Goal: Register for event/course

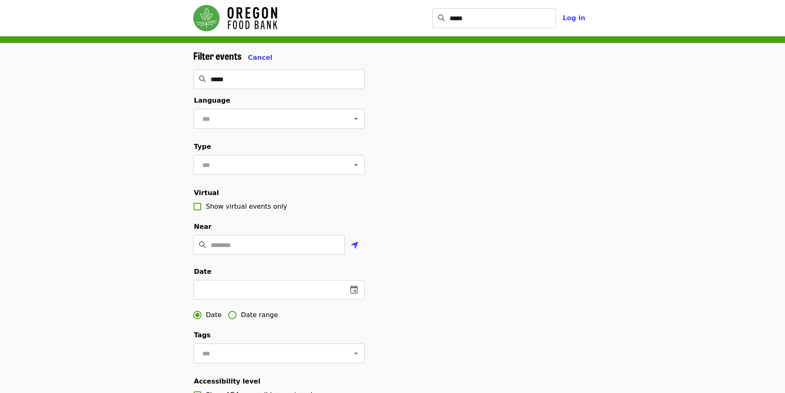
click at [271, 57] on div "Filter events Cancel" at bounding box center [278, 56] width 171 height 13
click at [257, 56] on span "Cancel" at bounding box center [260, 58] width 25 height 8
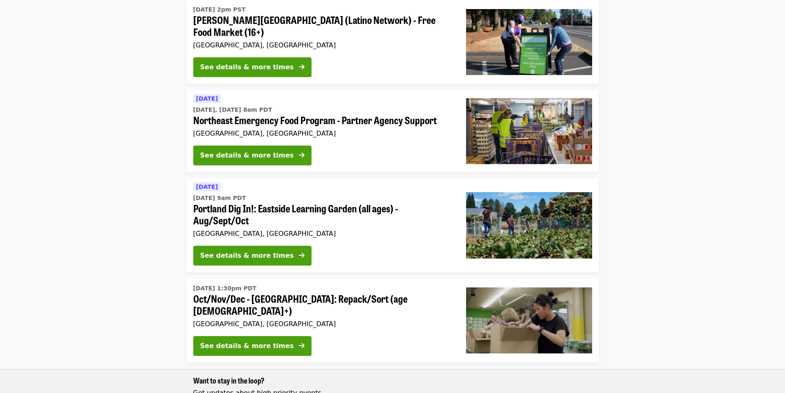
scroll to position [288, 0]
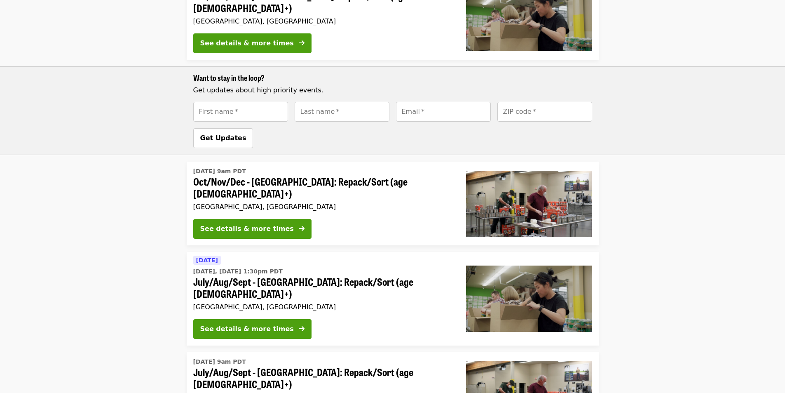
scroll to position [707, 0]
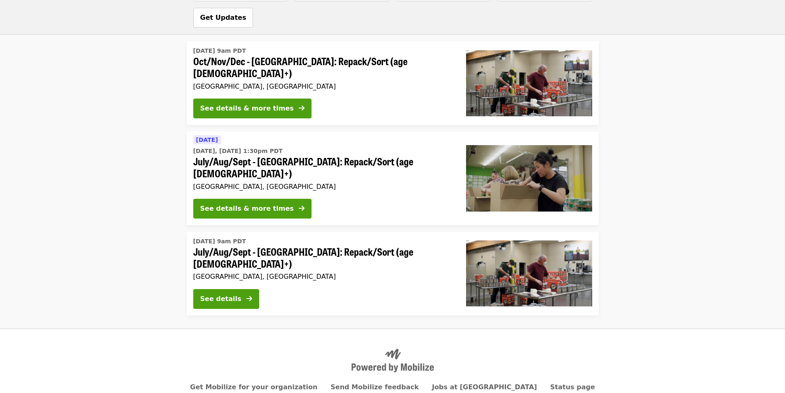
drag, startPoint x: 729, startPoint y: 86, endPoint x: 719, endPoint y: 304, distance: 217.3
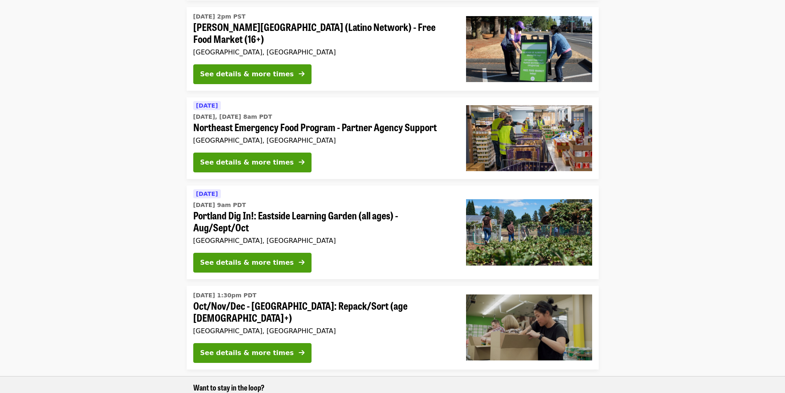
scroll to position [0, 0]
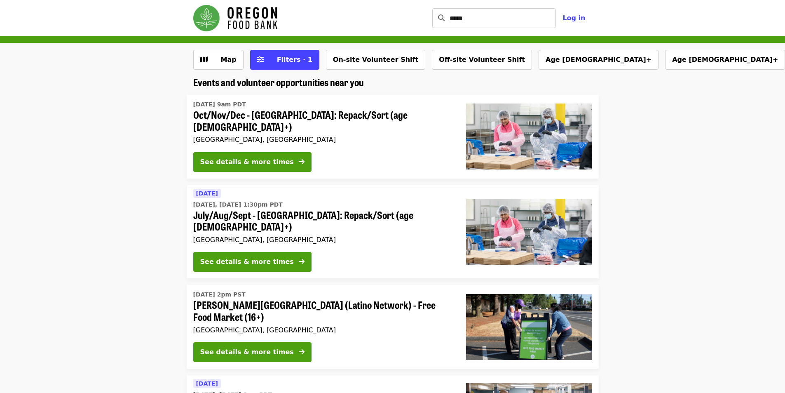
drag, startPoint x: 641, startPoint y: 304, endPoint x: 637, endPoint y: 64, distance: 239.7
click at [218, 20] on img "Main navigation" at bounding box center [235, 18] width 84 height 26
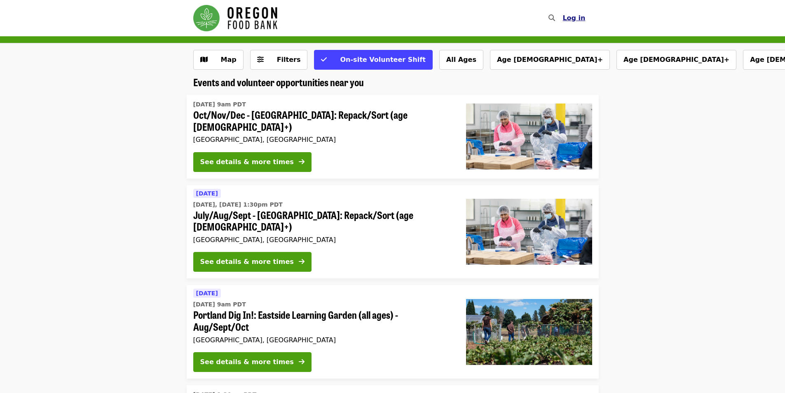
click at [572, 17] on span "Log in" at bounding box center [573, 18] width 23 height 8
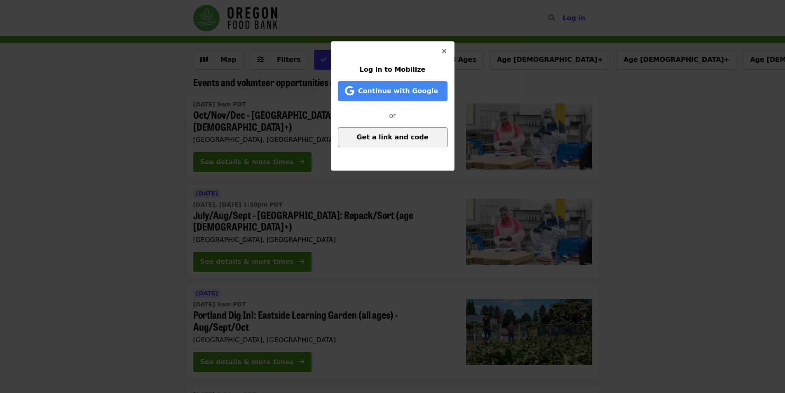
click at [407, 143] on button "Get a link and code" at bounding box center [393, 137] width 110 height 20
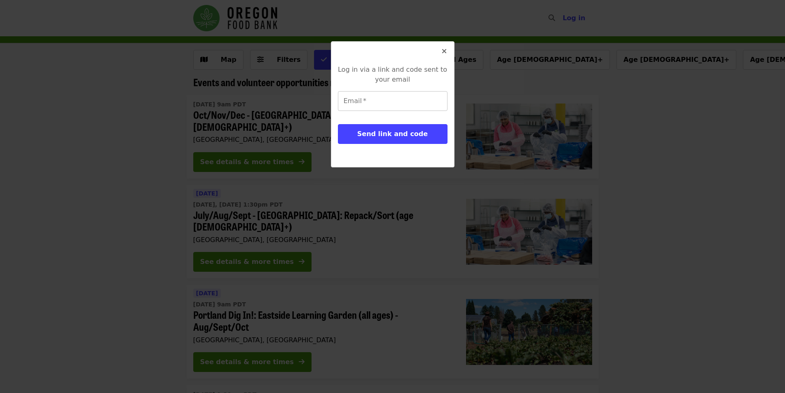
click at [402, 103] on input "Email   *" at bounding box center [393, 101] width 110 height 20
type input "**********"
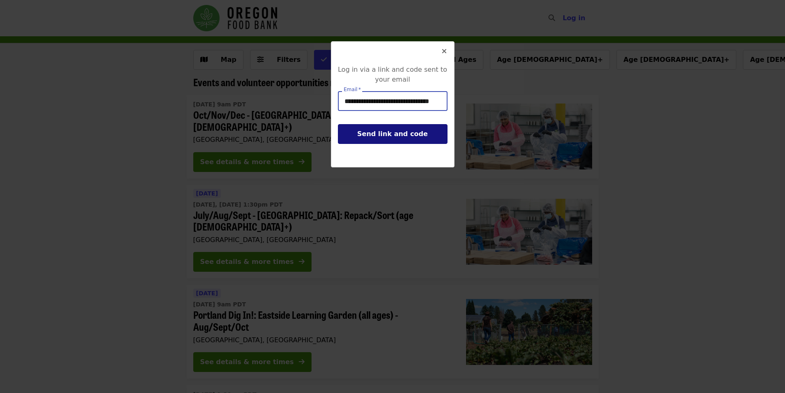
click at [386, 137] on span "Send link and code" at bounding box center [392, 134] width 70 height 8
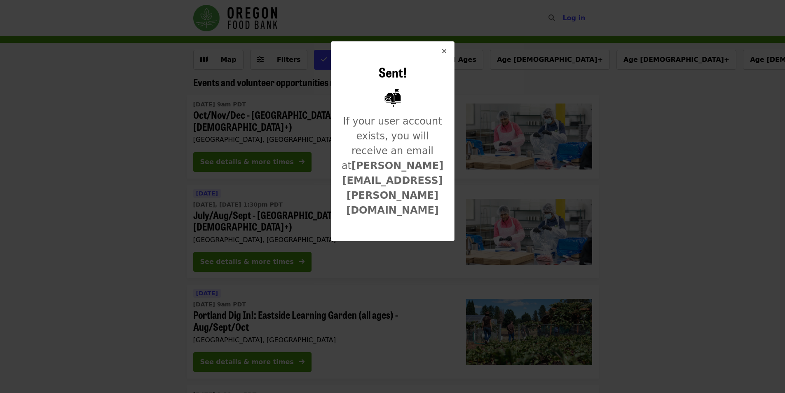
click at [442, 49] on button "Close" at bounding box center [444, 52] width 20 height 20
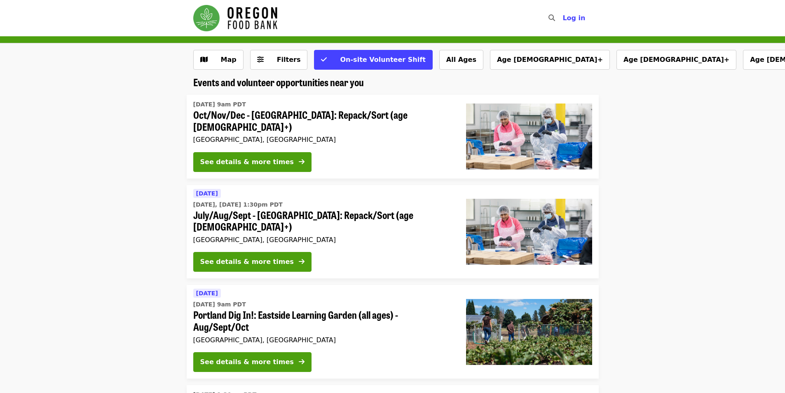
click at [694, 130] on li "Thu, Oct 2 @ 9am PDT Oct/Nov/Dec - Beaverton: Repack/Sort (age 10+) Beaverton, …" at bounding box center [392, 137] width 785 height 84
click at [266, 44] on div "Map Filters On-site Volunteer Shift All Ages Age 16+ Age 10+ Age 8+ More filter…" at bounding box center [392, 59] width 785 height 33
click at [266, 54] on button "Filters" at bounding box center [279, 60] width 58 height 20
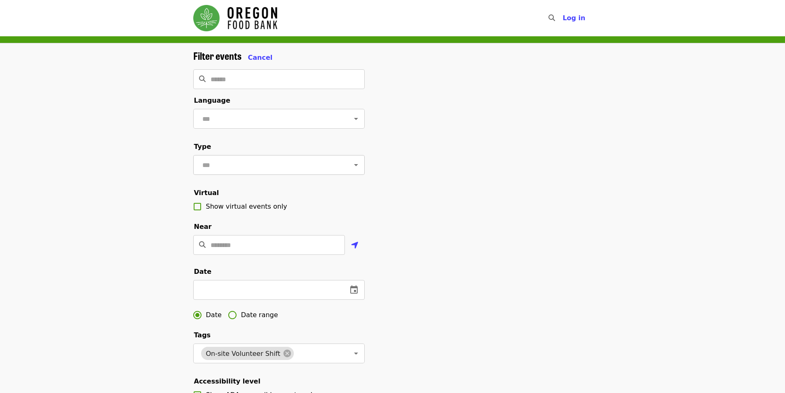
click at [248, 175] on div "​" at bounding box center [278, 165] width 171 height 20
drag, startPoint x: 347, startPoint y: 164, endPoint x: 350, endPoint y: 168, distance: 4.7
click at [348, 166] on div "​" at bounding box center [278, 165] width 171 height 20
click at [351, 168] on icon "Open" at bounding box center [356, 165] width 10 height 10
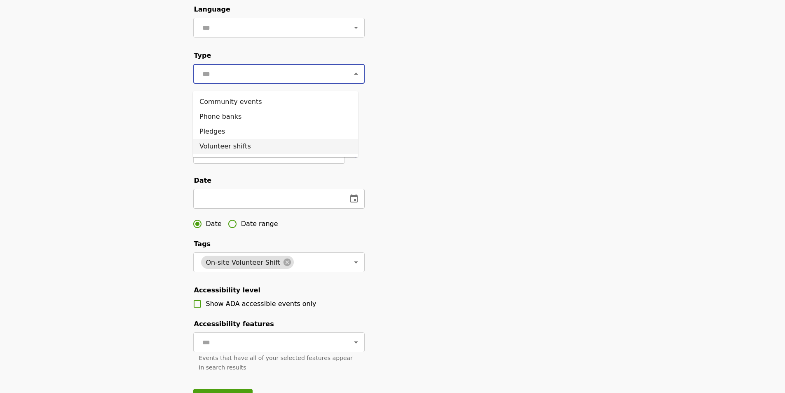
scroll to position [124, 0]
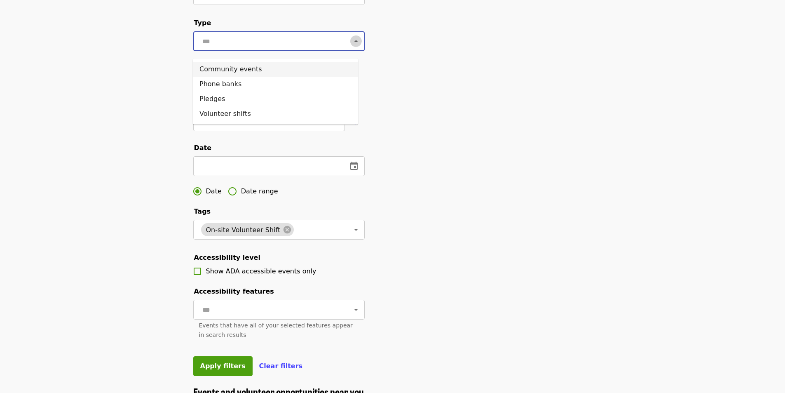
click at [350, 42] on button "Close" at bounding box center [356, 41] width 12 height 12
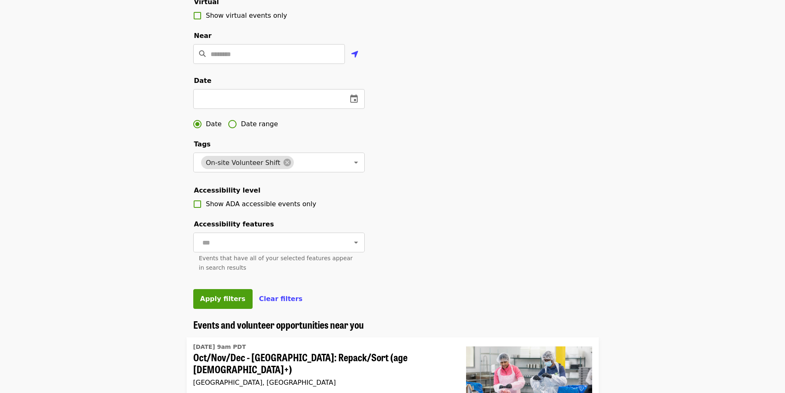
scroll to position [206, 0]
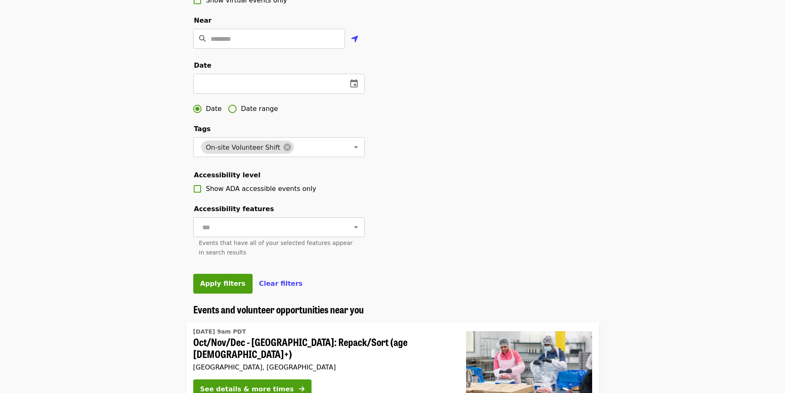
click at [351, 232] on icon "Open" at bounding box center [356, 227] width 10 height 10
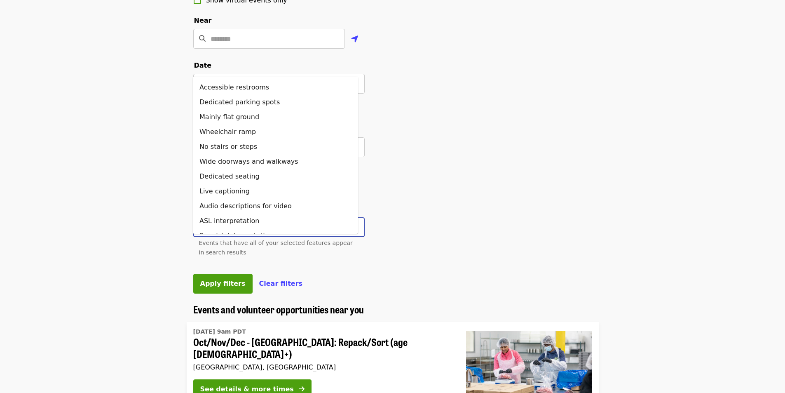
click at [351, 232] on icon "Close" at bounding box center [356, 227] width 10 height 10
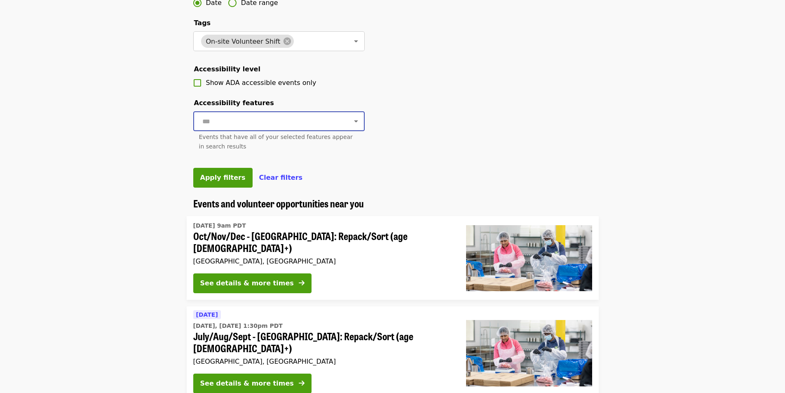
scroll to position [330, 0]
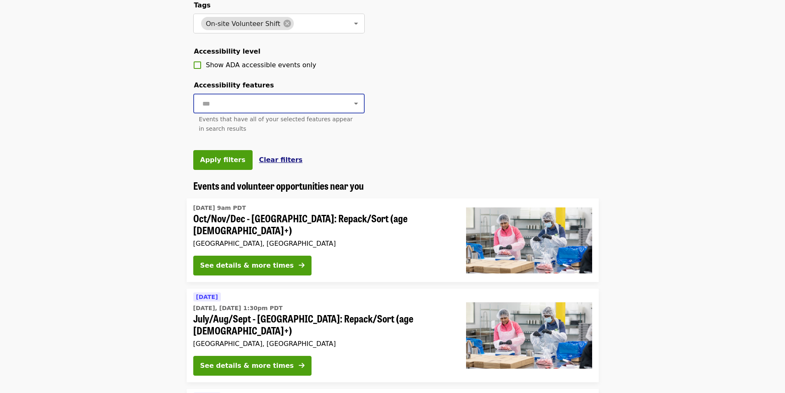
click at [271, 164] on span "Clear filters" at bounding box center [281, 160] width 44 height 8
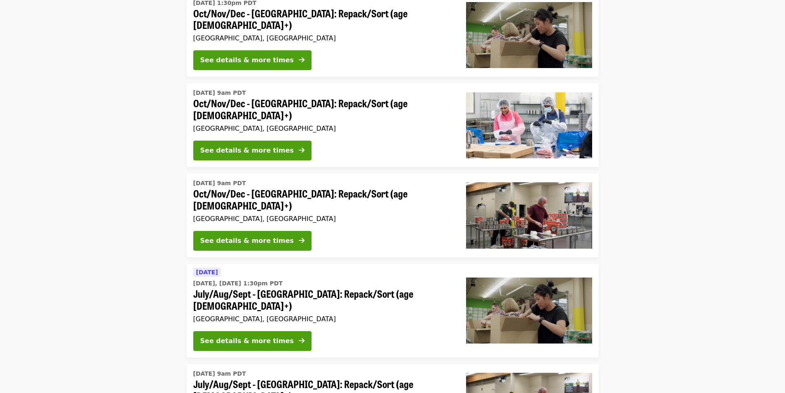
scroll to position [206, 0]
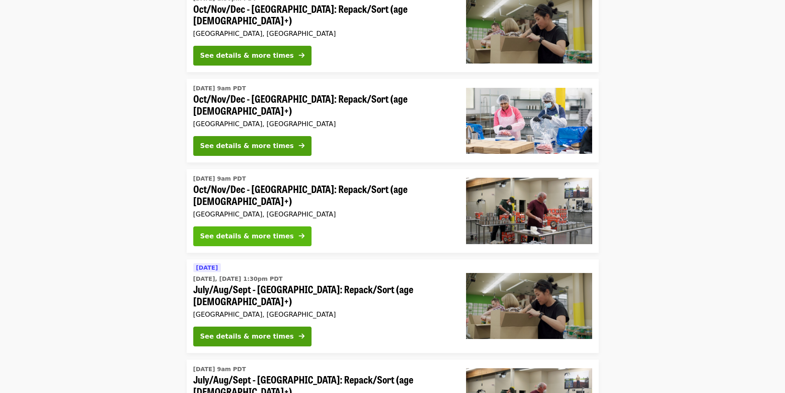
click at [273, 231] on div "See details & more times" at bounding box center [246, 236] width 93 height 10
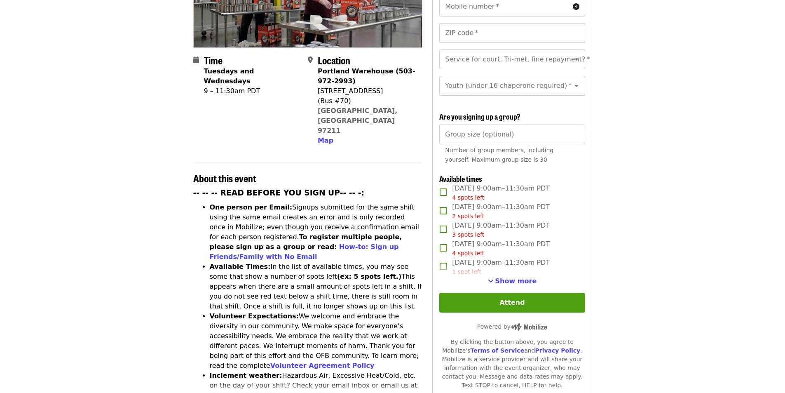
scroll to position [206, 0]
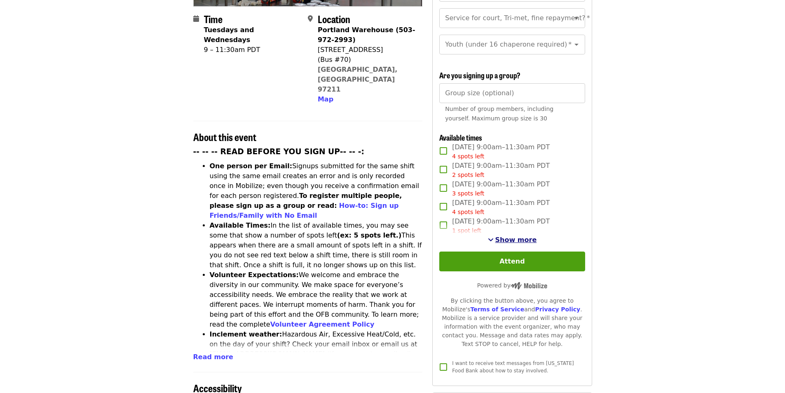
click at [507, 237] on span "Show more" at bounding box center [516, 240] width 42 height 8
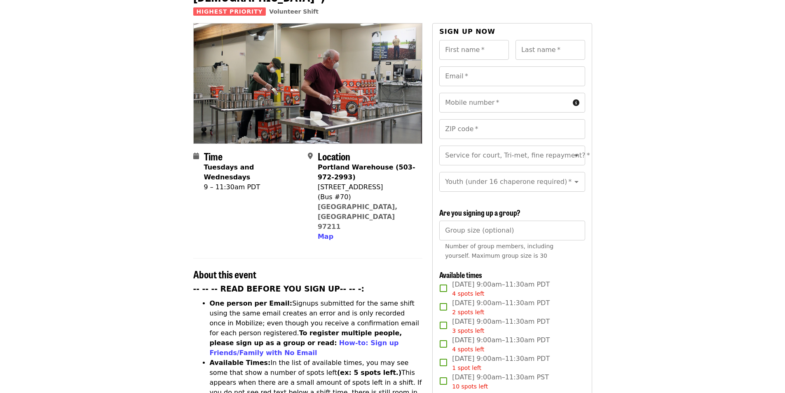
scroll to position [0, 0]
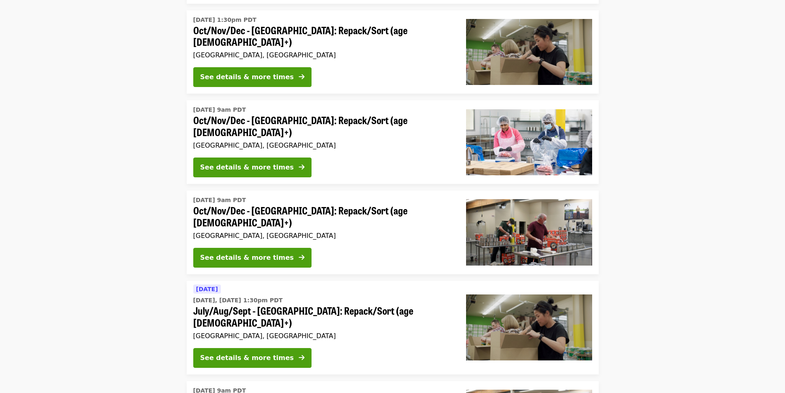
scroll to position [165, 0]
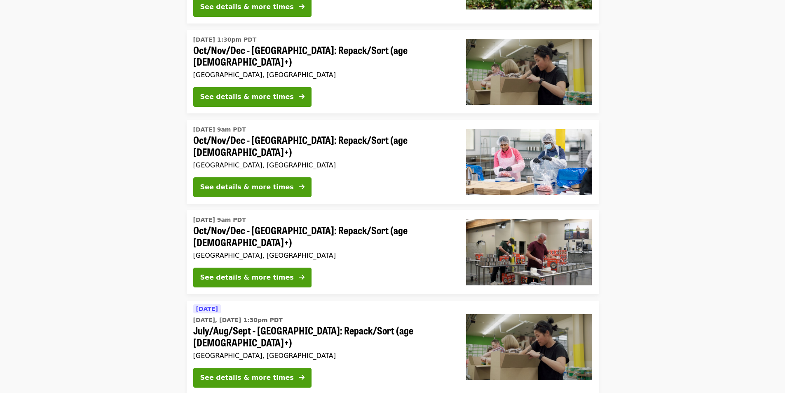
click at [386, 177] on div "See details & more times" at bounding box center [322, 188] width 259 height 23
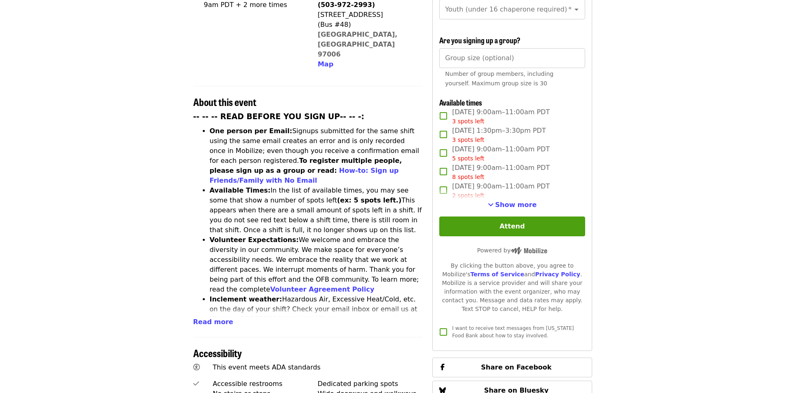
scroll to position [247, 0]
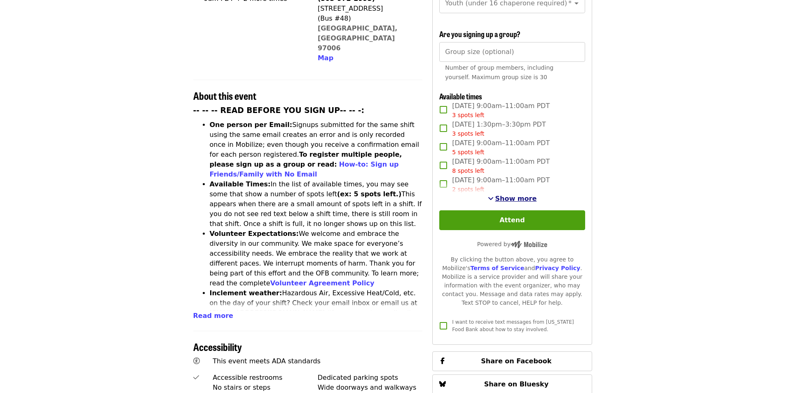
click at [499, 194] on span "Show more" at bounding box center [516, 198] width 42 height 8
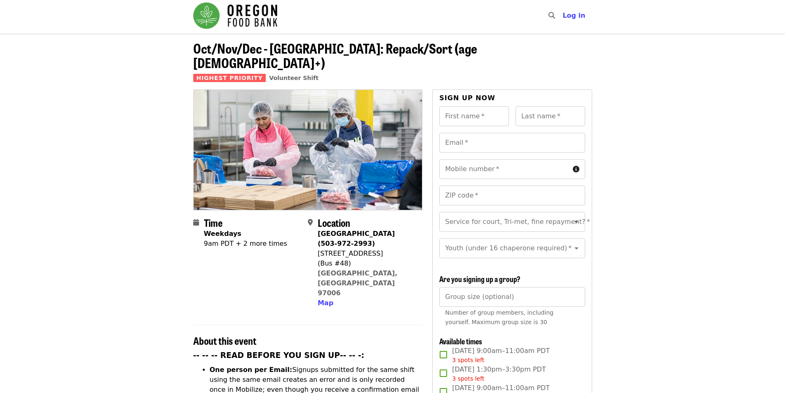
scroll to position [0, 0]
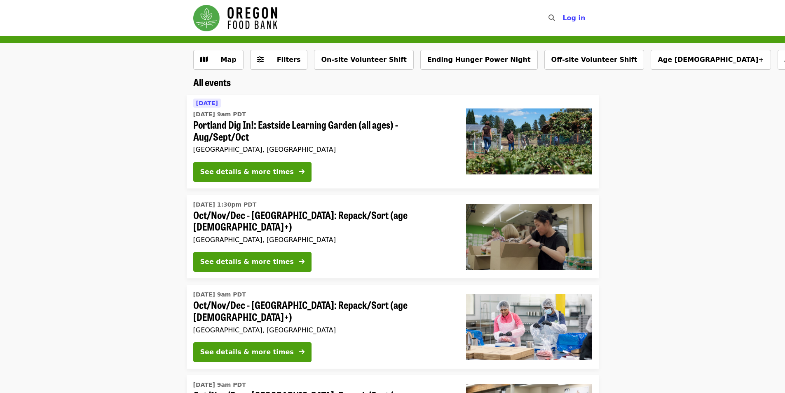
click at [429, 81] on h2 "All events" at bounding box center [392, 82] width 399 height 12
click at [220, 58] on span "Map" at bounding box center [225, 60] width 24 height 10
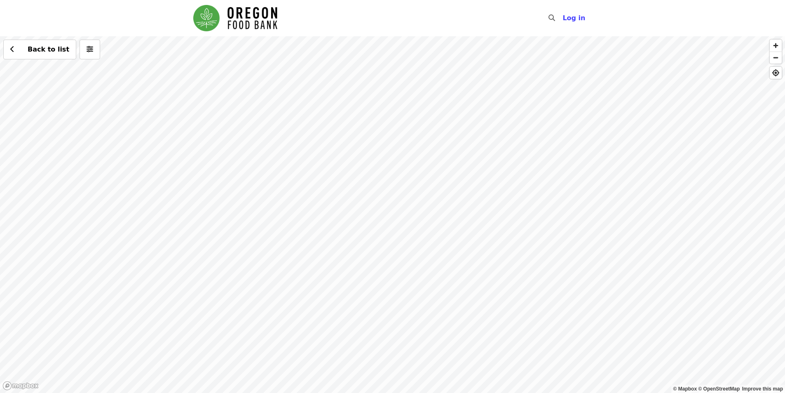
click at [234, 142] on div "Back to list" at bounding box center [392, 214] width 785 height 356
click at [220, 160] on span "See 2 actions at this location" at bounding box center [231, 156] width 108 height 8
click at [272, 200] on div "See 2 actions at this location Back to list" at bounding box center [392, 214] width 785 height 356
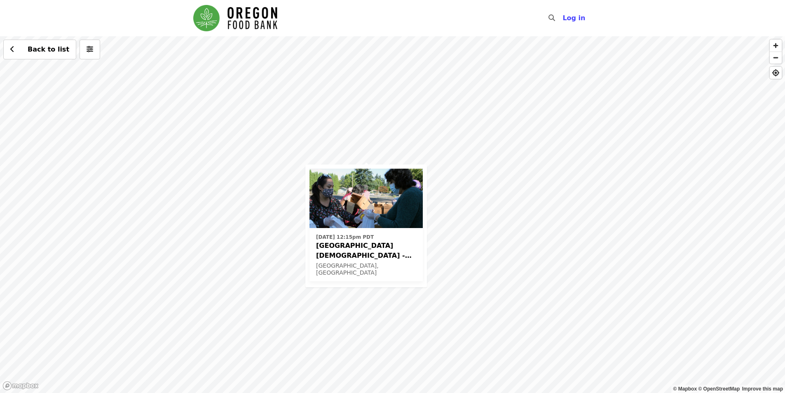
drag, startPoint x: 491, startPoint y: 153, endPoint x: 434, endPoint y: 169, distance: 58.6
click at [437, 172] on div "Mon, Oct 13 @ 12:15pm PDT Beaverton First United Methodist Church - Free Food M…" at bounding box center [392, 214] width 785 height 356
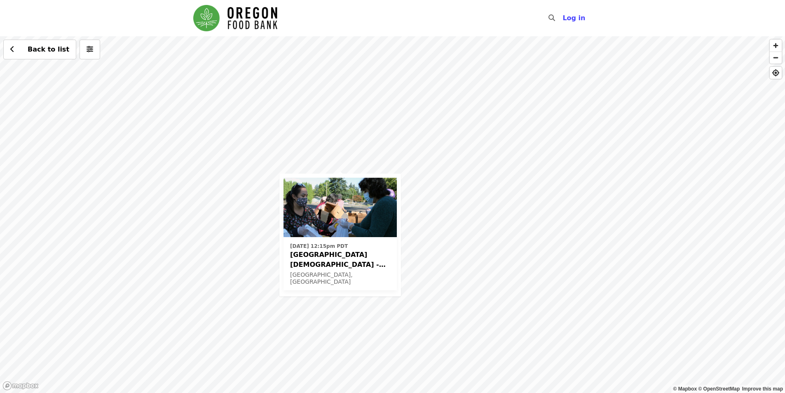
click at [409, 140] on div "Mon, Oct 13 @ 12:15pm PDT Beaverton First United Methodist Church - Free Food M…" at bounding box center [392, 214] width 785 height 356
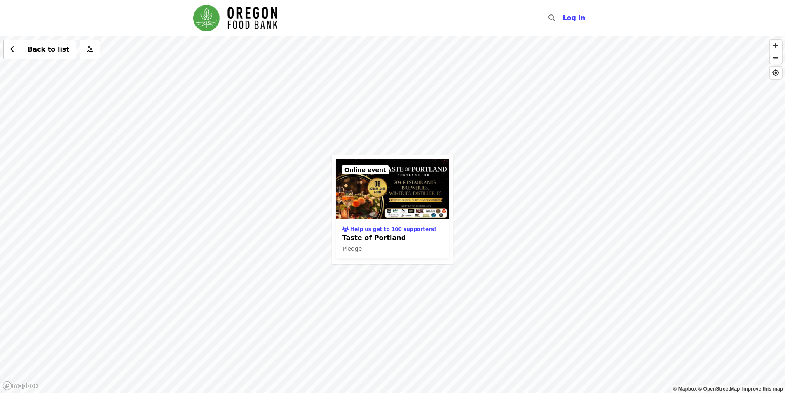
click at [423, 157] on div "Help us get to 100 supporters! Taste of Portland Pledge Online event" at bounding box center [393, 209] width 122 height 109
click at [423, 154] on div "Help us get to 100 supporters! Taste of Portland Pledge Online event Back to li…" at bounding box center [392, 214] width 785 height 356
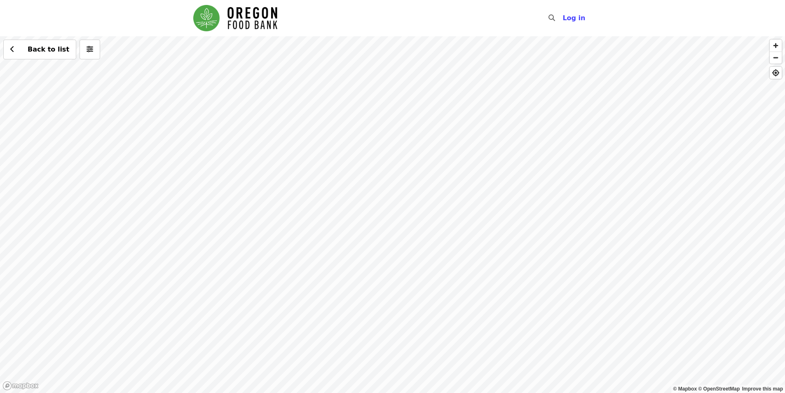
click at [422, 148] on div "Back to list" at bounding box center [392, 214] width 785 height 356
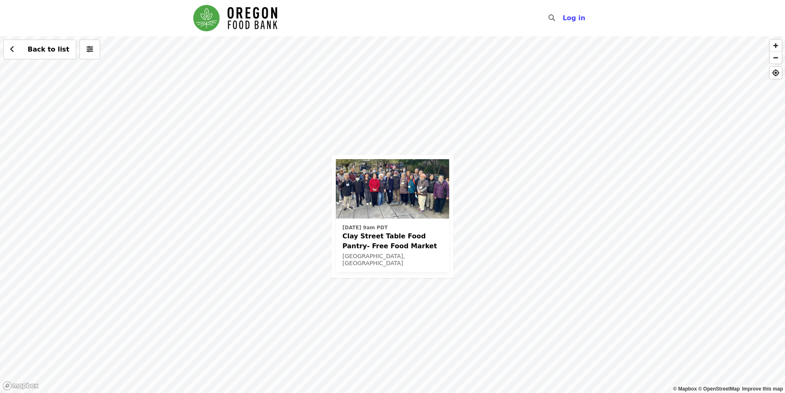
click at [409, 277] on div "Thu, Oct 9 @ 9am PDT Clay Street Table Food Pantry- Free Food Market Portland, …" at bounding box center [392, 214] width 785 height 356
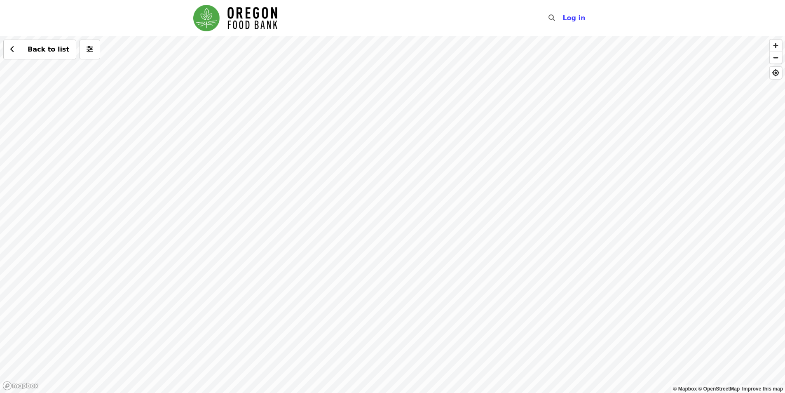
click at [432, 79] on div "Back to list" at bounding box center [392, 214] width 785 height 356
click at [376, 200] on div "Back to list" at bounding box center [392, 214] width 785 height 356
click at [369, 211] on span "See 4 actions at this location" at bounding box center [375, 212] width 108 height 8
click at [378, 213] on span "See 4 actions at this location" at bounding box center [375, 212] width 108 height 8
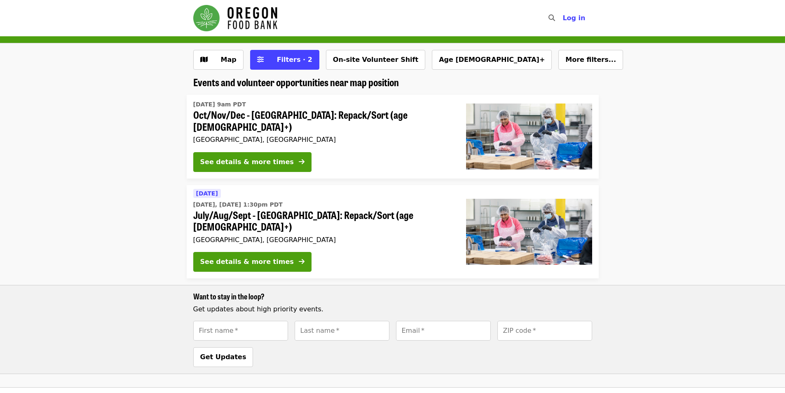
click at [220, 160] on div "See details & more times" at bounding box center [246, 162] width 93 height 10
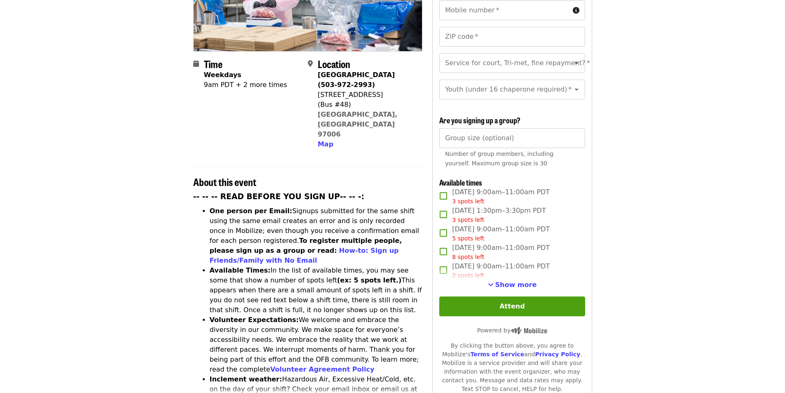
scroll to position [165, 0]
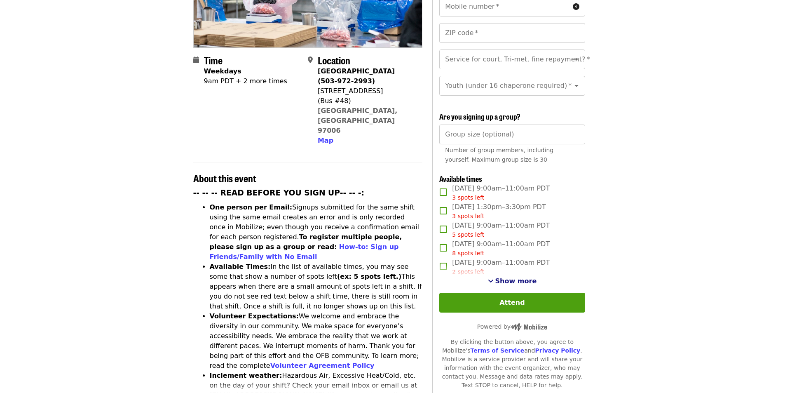
click at [514, 277] on span "Show more" at bounding box center [516, 281] width 42 height 8
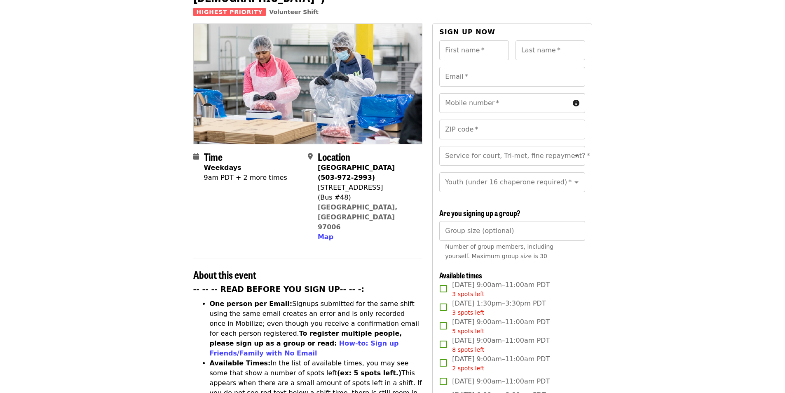
scroll to position [0, 0]
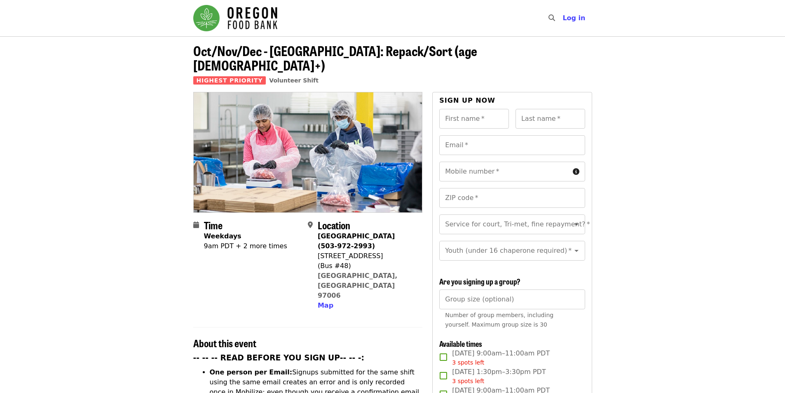
drag, startPoint x: 636, startPoint y: 321, endPoint x: 635, endPoint y: 91, distance: 229.4
click at [521, 306] on input "Group size (optional)" at bounding box center [511, 299] width 145 height 20
type input "*"
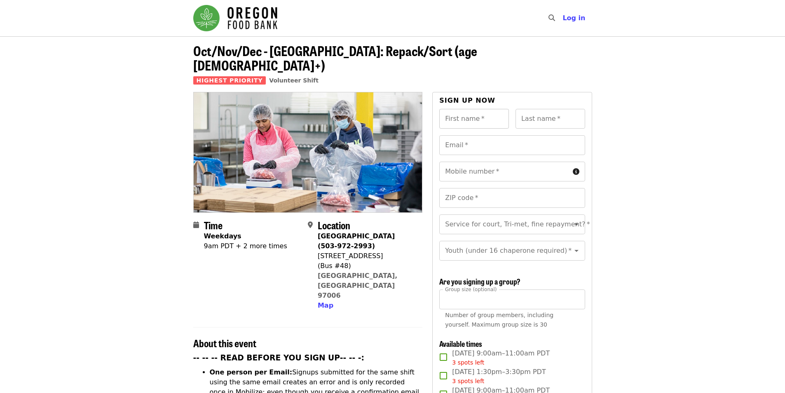
click at [462, 109] on input "First name   *" at bounding box center [474, 119] width 70 height 20
type input "******"
drag, startPoint x: 548, startPoint y: 100, endPoint x: 546, endPoint y: 105, distance: 5.6
click at [548, 109] on div "Last name   * Last name *" at bounding box center [550, 119] width 70 height 20
type input "********"
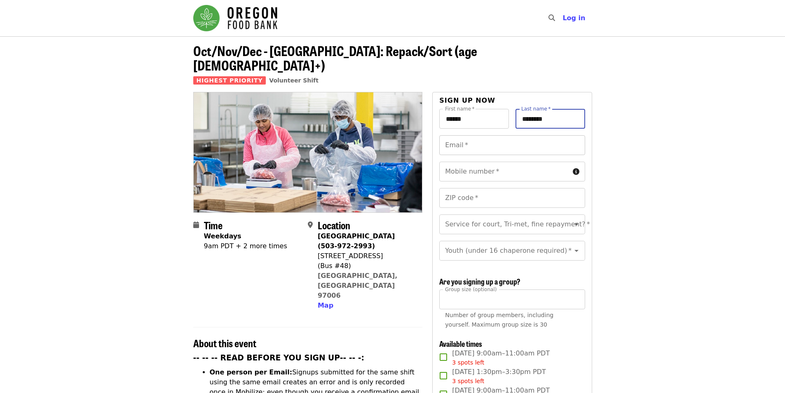
click at [536, 135] on input "Email   *" at bounding box center [511, 145] width 145 height 20
type input "**********"
click at [519, 163] on input "Mobile number   *" at bounding box center [504, 171] width 130 height 20
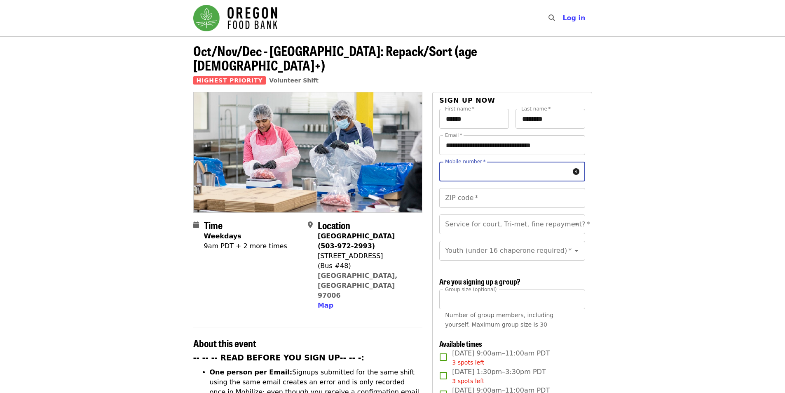
type input "**********"
click at [499, 188] on input "ZIP code   *" at bounding box center [511, 198] width 145 height 20
type input "*****"
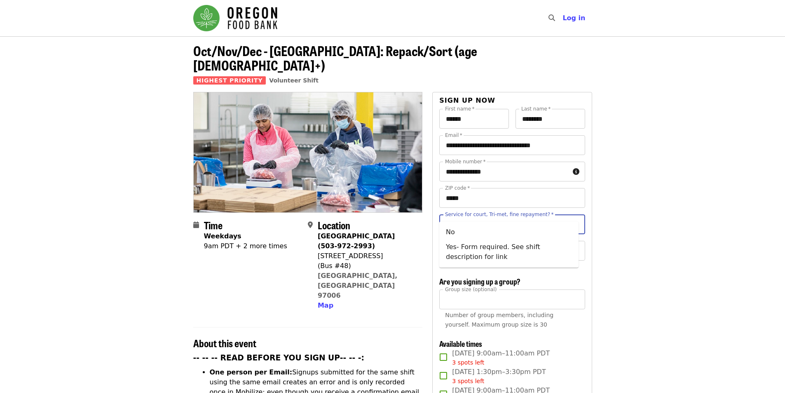
click at [488, 216] on input "Service for court, Tri-met, fine repayment?   *" at bounding box center [502, 224] width 112 height 16
click at [478, 234] on li "No" at bounding box center [508, 231] width 139 height 15
type input "**"
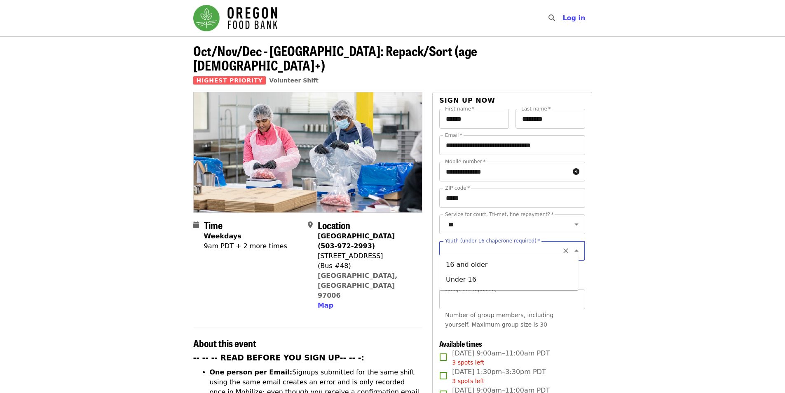
click at [479, 246] on input "Youth (under 16 chaperone required)   *" at bounding box center [502, 251] width 112 height 16
click at [480, 266] on li "16 and older" at bounding box center [508, 264] width 139 height 15
type input "**********"
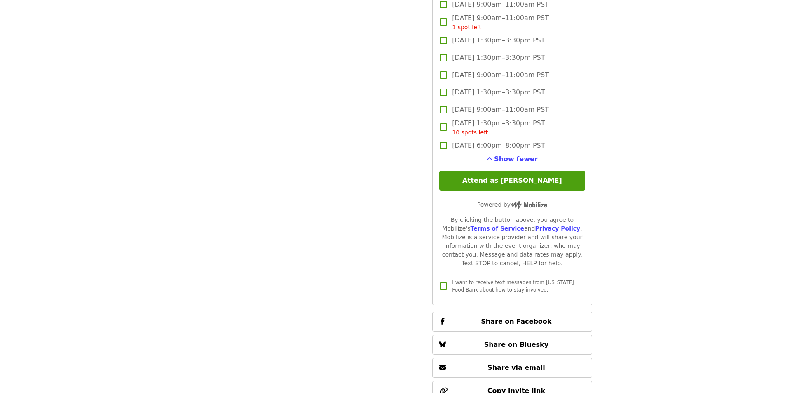
scroll to position [1400, 0]
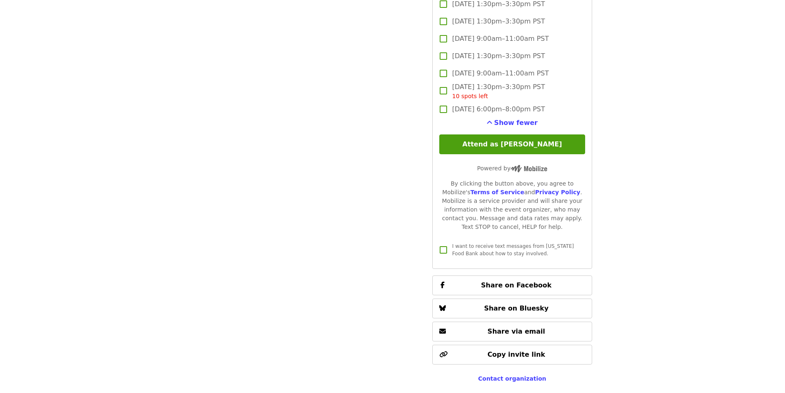
drag, startPoint x: 537, startPoint y: 140, endPoint x: 605, endPoint y: 131, distance: 68.7
click at [537, 140] on button "Attend as [PERSON_NAME]" at bounding box center [511, 144] width 145 height 20
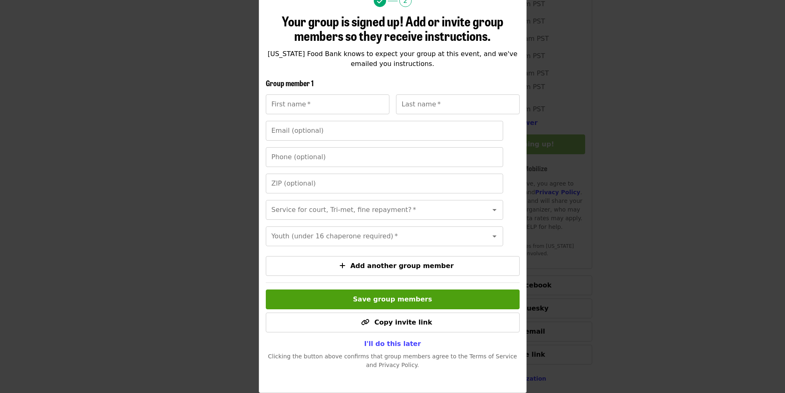
scroll to position [99, 0]
click at [405, 342] on span "I'll do this later" at bounding box center [392, 343] width 57 height 8
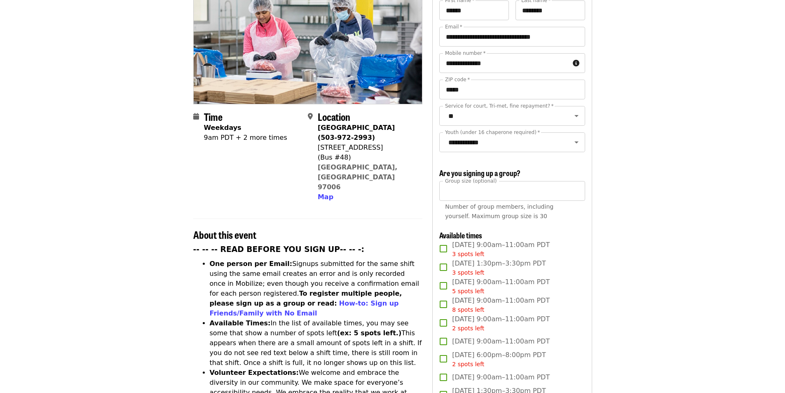
scroll to position [0, 0]
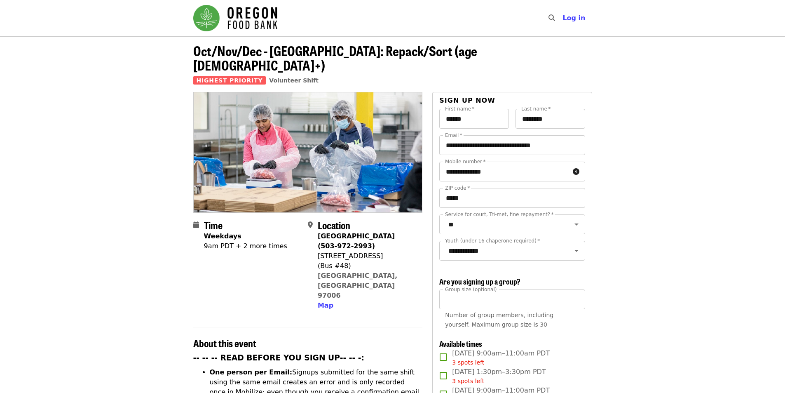
drag, startPoint x: 659, startPoint y: 305, endPoint x: 661, endPoint y: 231, distance: 74.2
drag, startPoint x: 619, startPoint y: 287, endPoint x: 629, endPoint y: 134, distance: 153.1
click at [773, 42] on header "Oct/Nov/Dec - Beaverton: Repack/Sort (age 10+) Highest Priority Volunteer Shift" at bounding box center [392, 64] width 785 height 56
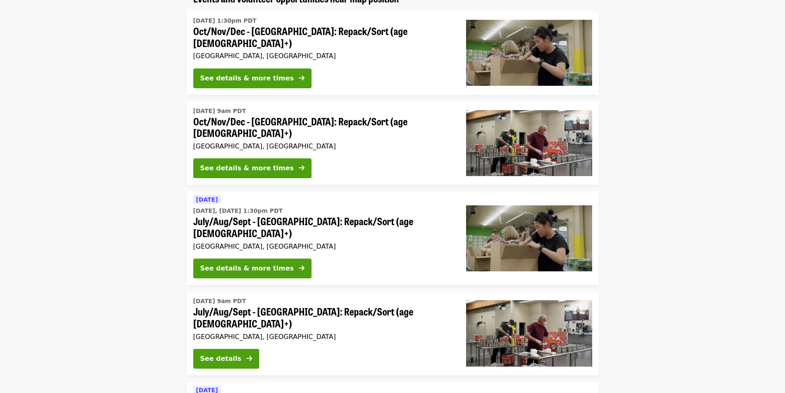
scroll to position [41, 0]
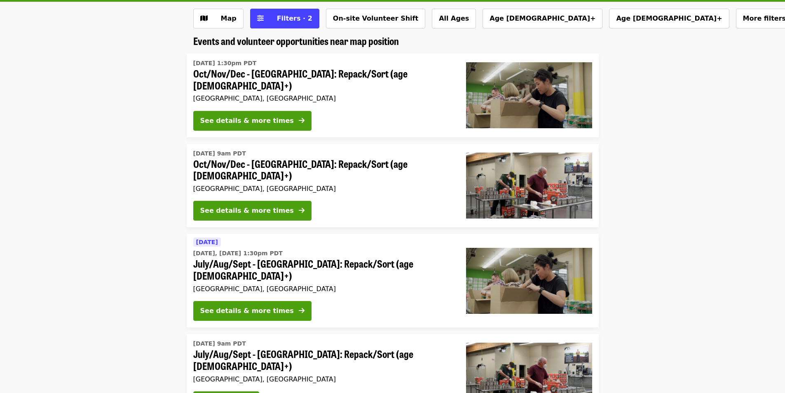
click at [331, 147] on div "[DATE] 9am PDT Oct/Nov/Dec - [GEOGRAPHIC_DATA]: Repack/Sort (age [DEMOGRAPHIC_D…" at bounding box center [322, 170] width 259 height 47
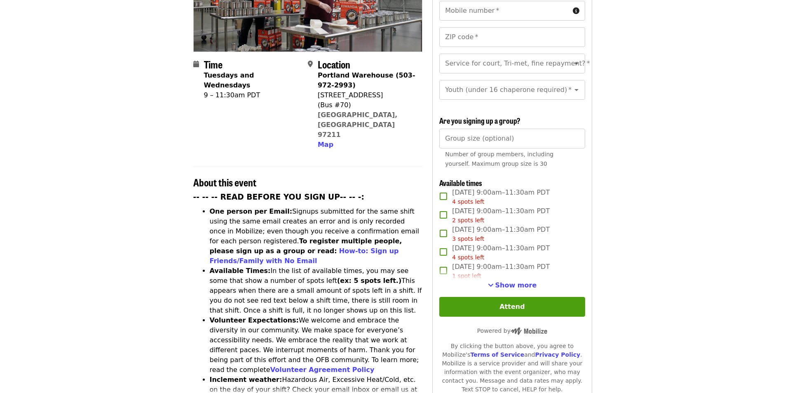
scroll to position [165, 0]
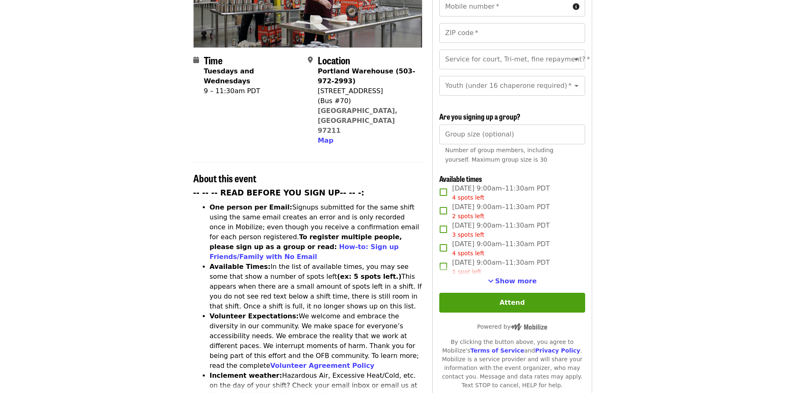
click at [523, 273] on div "1 spot left" at bounding box center [501, 271] width 98 height 9
click at [518, 277] on span "Show more" at bounding box center [516, 281] width 42 height 8
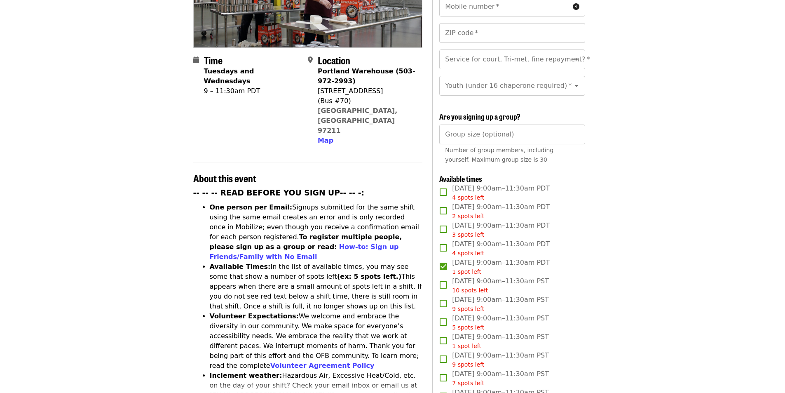
scroll to position [41, 0]
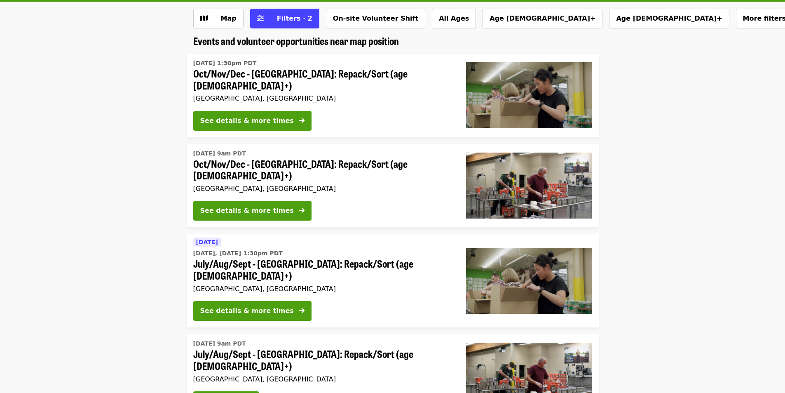
click at [252, 105] on div "[DATE] 1:30pm PDT Oct/Nov/Dec - [GEOGRAPHIC_DATA]: Repack/Sort (age [DEMOGRAPHI…" at bounding box center [323, 96] width 273 height 84
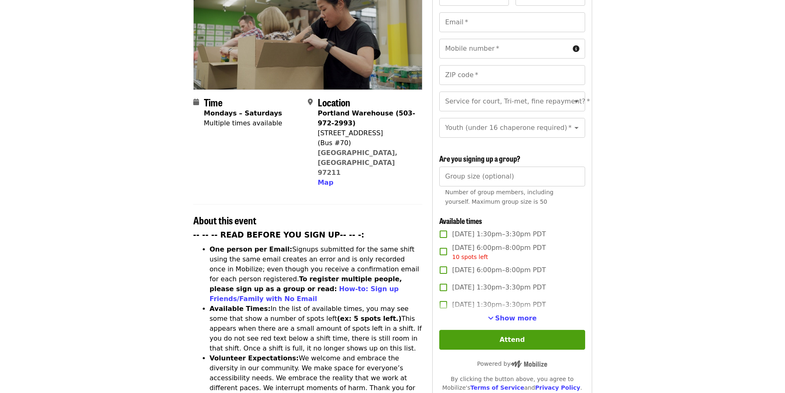
scroll to position [124, 0]
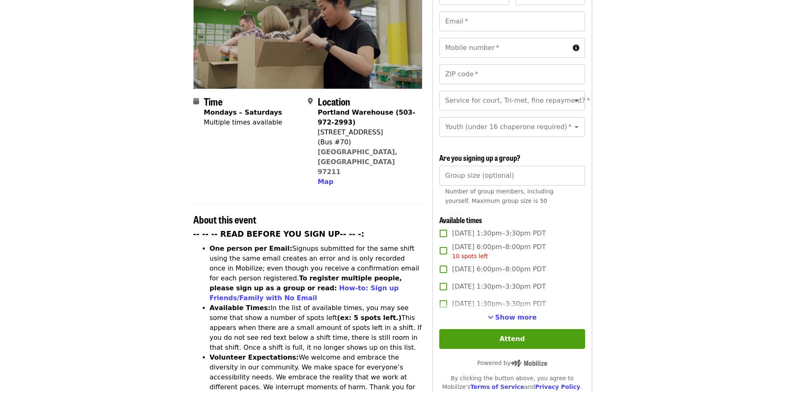
click at [502, 313] on span "Show more" at bounding box center [516, 317] width 42 height 8
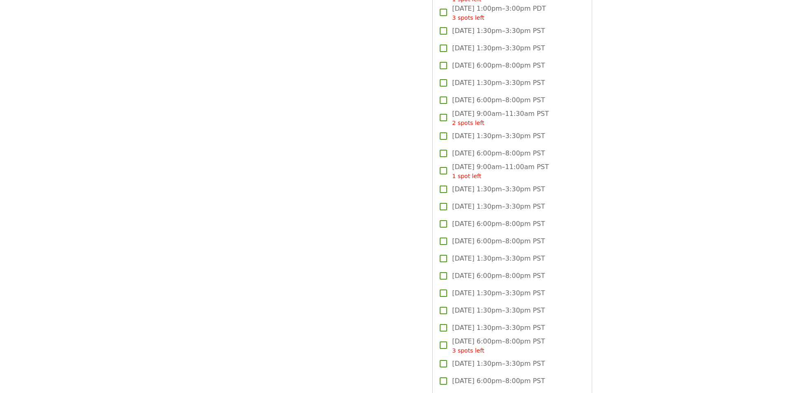
scroll to position [0, 0]
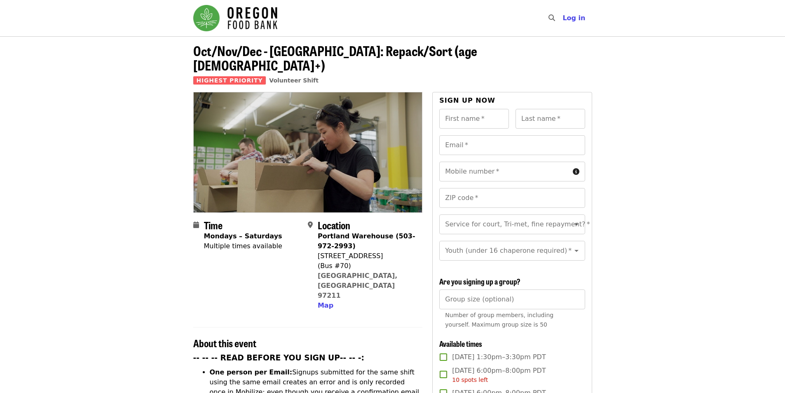
drag, startPoint x: 534, startPoint y: 334, endPoint x: 534, endPoint y: 35, distance: 299.9
drag, startPoint x: 678, startPoint y: 219, endPoint x: 690, endPoint y: 52, distance: 167.2
click at [467, 109] on div "First name   * First name *" at bounding box center [474, 119] width 70 height 20
type input "******"
click at [537, 109] on div "Last name   * Last name *" at bounding box center [550, 119] width 70 height 20
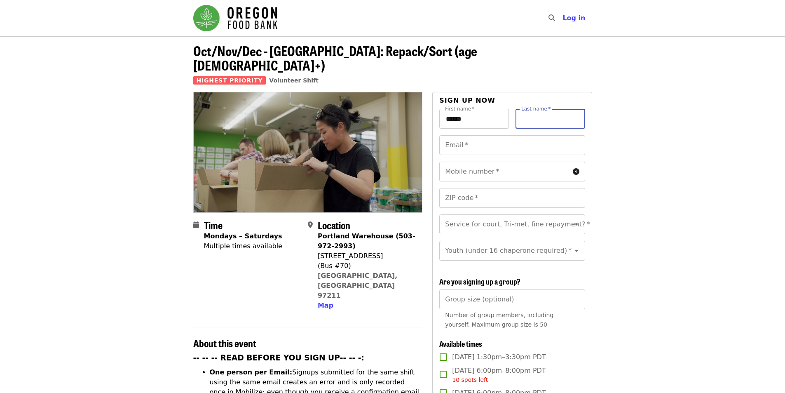
type input "********"
click at [522, 135] on input "Email   *" at bounding box center [511, 145] width 145 height 20
type input "**********"
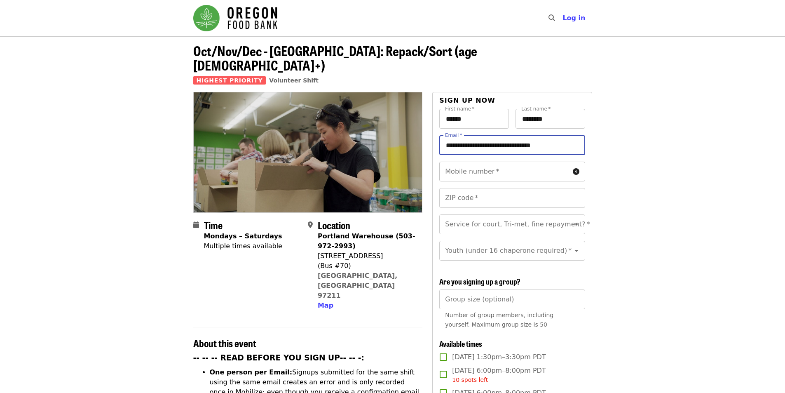
click at [517, 161] on input "Mobile number   *" at bounding box center [504, 171] width 130 height 20
type input "**********"
drag, startPoint x: 517, startPoint y: 167, endPoint x: 509, endPoint y: 181, distance: 16.2
click at [509, 188] on input "ZIP code   *" at bounding box center [511, 198] width 145 height 20
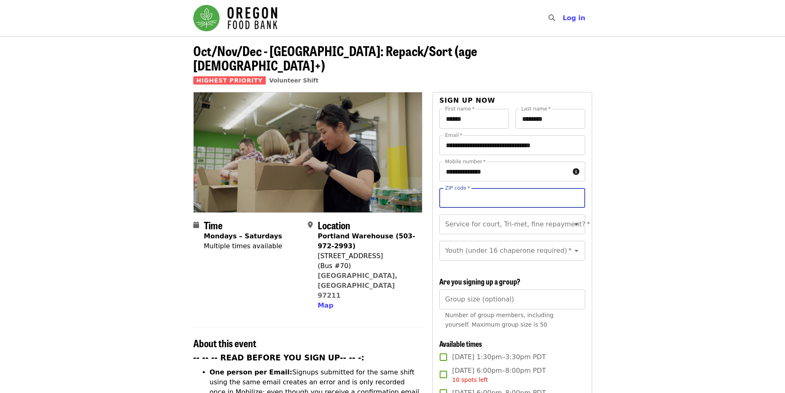
type input "*****"
click at [498, 214] on div "Service for court, Tri-met, fine repayment?   * Service for court, Tri-met, fin…" at bounding box center [511, 224] width 145 height 20
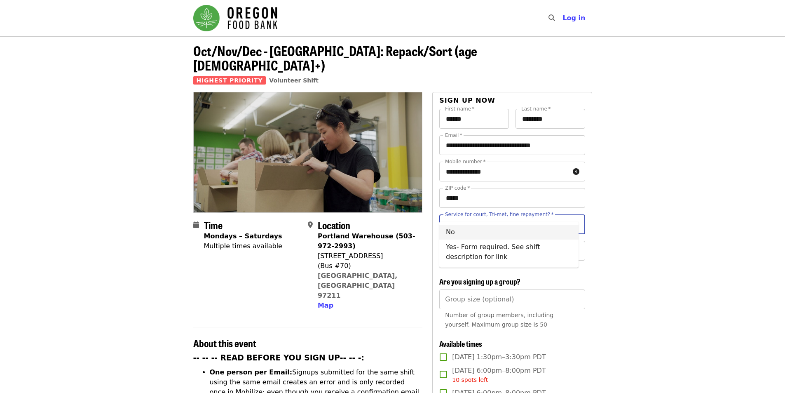
click at [524, 229] on li "No" at bounding box center [508, 231] width 139 height 15
type input "**"
click at [518, 247] on input "Youth (under 16 chaperone required)   *" at bounding box center [502, 251] width 112 height 16
click at [487, 264] on li "16 and older" at bounding box center [508, 264] width 139 height 15
type input "**********"
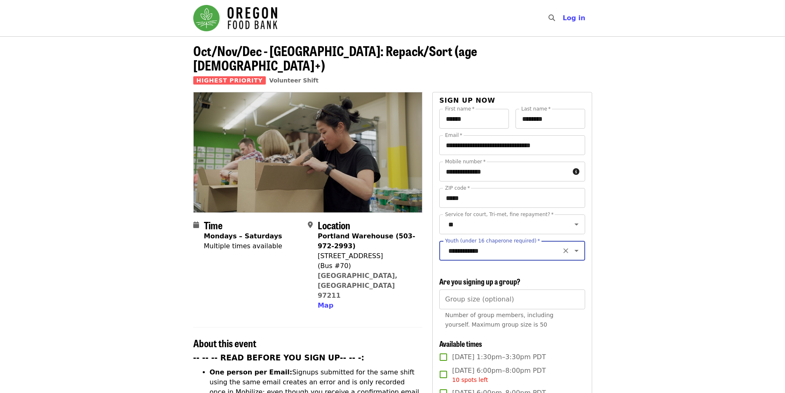
scroll to position [41, 0]
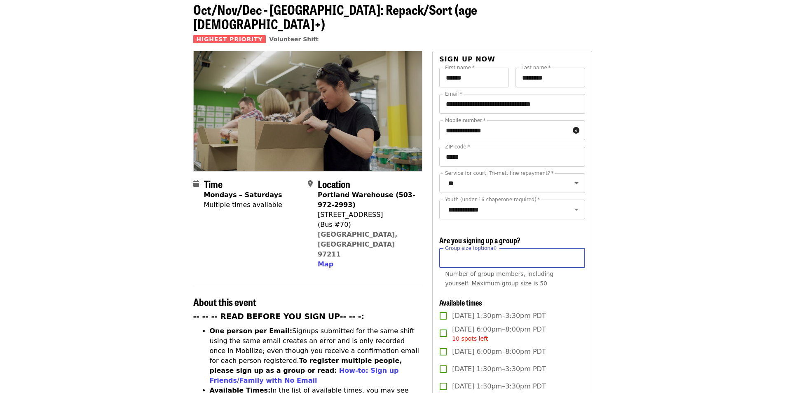
click at [506, 261] on input "Group size (optional)" at bounding box center [511, 258] width 145 height 20
click at [576, 253] on input "*" at bounding box center [511, 258] width 145 height 20
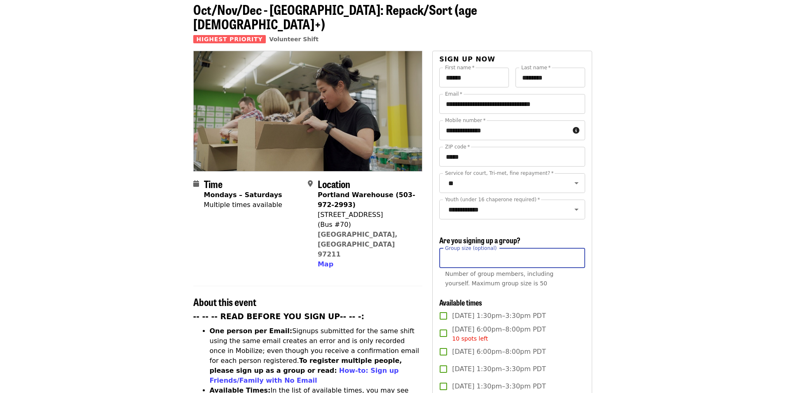
click at [576, 253] on input "*" at bounding box center [511, 258] width 145 height 20
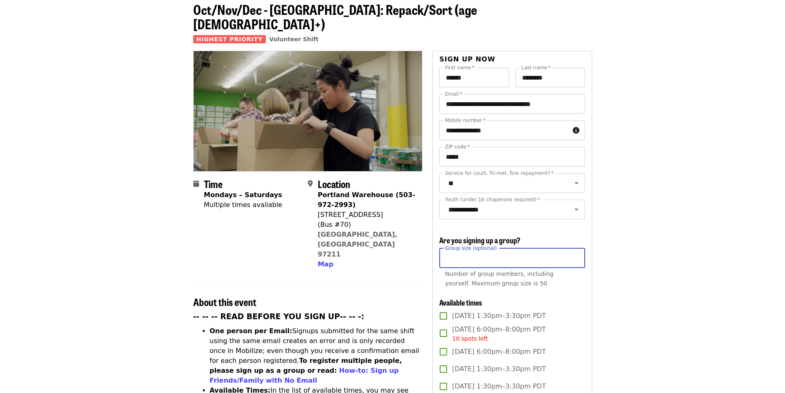
type input "**"
click at [576, 253] on input "**" at bounding box center [511, 258] width 145 height 20
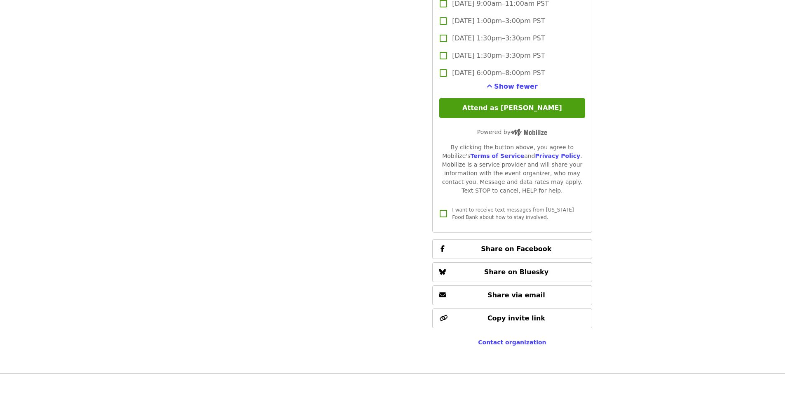
scroll to position [1971, 0]
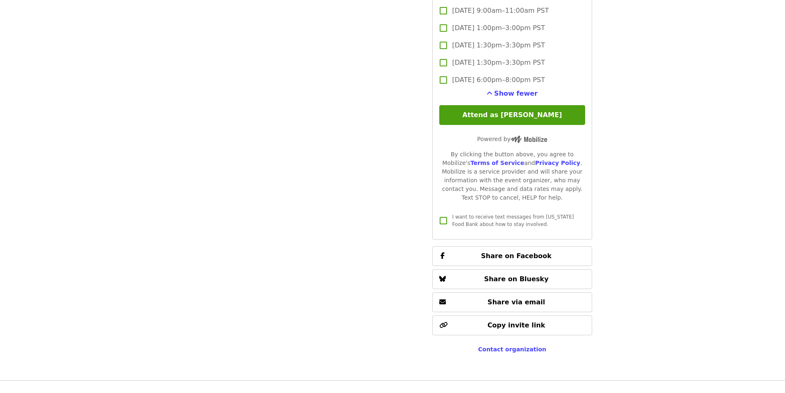
drag, startPoint x: 623, startPoint y: 271, endPoint x: 599, endPoint y: 213, distance: 62.2
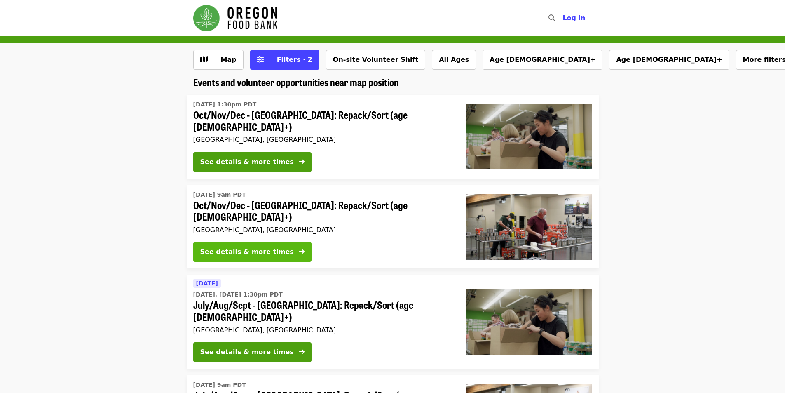
click at [277, 242] on button "See details & more times" at bounding box center [252, 252] width 118 height 20
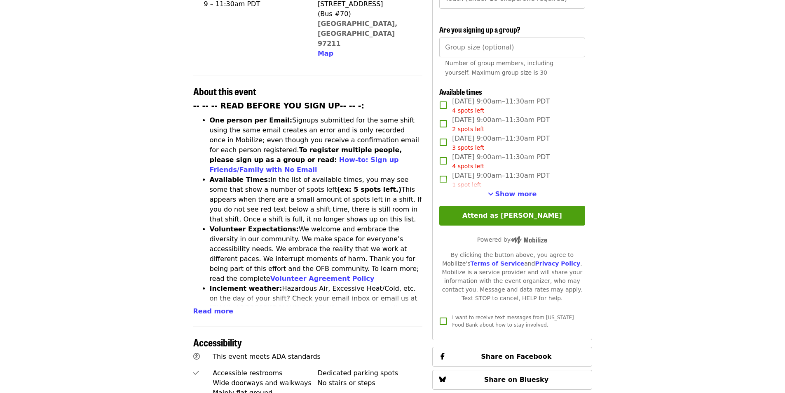
scroll to position [124, 0]
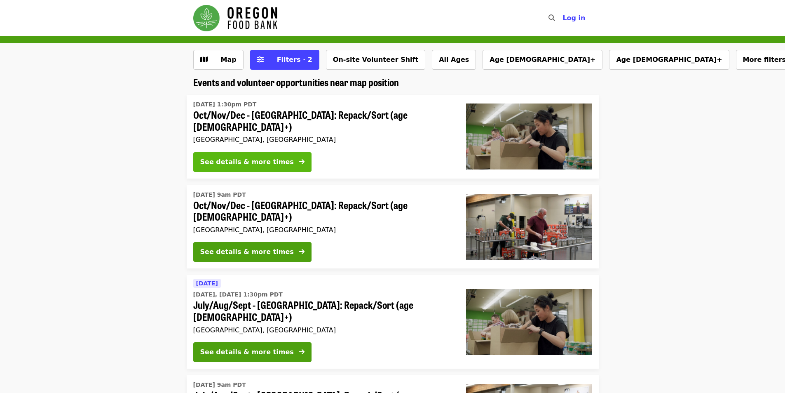
click at [260, 152] on button "See details & more times" at bounding box center [252, 162] width 118 height 20
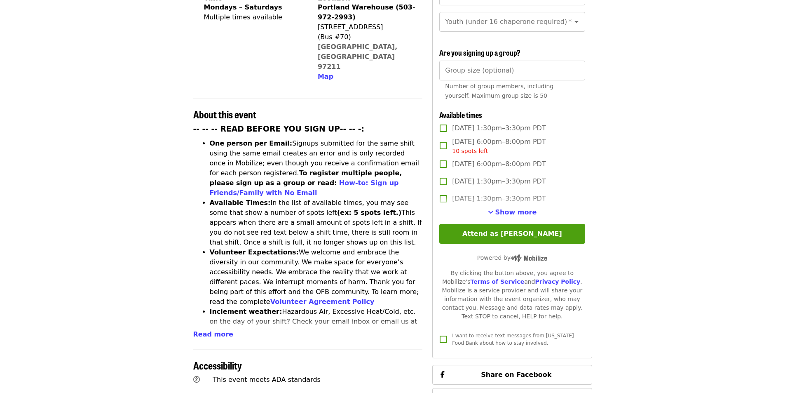
scroll to position [288, 0]
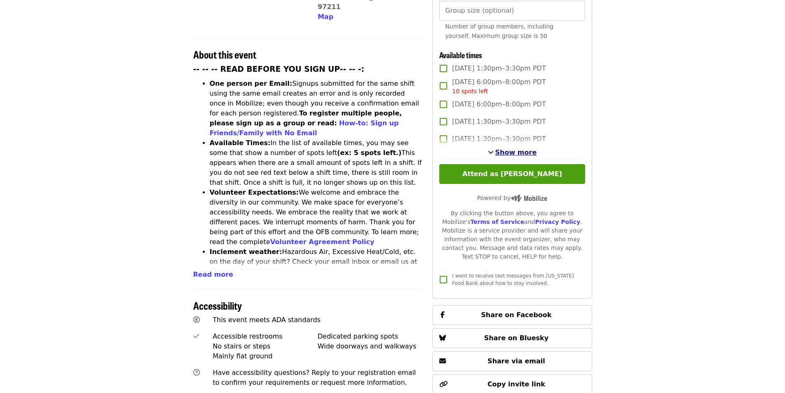
click at [514, 153] on span "Show more" at bounding box center [516, 152] width 42 height 8
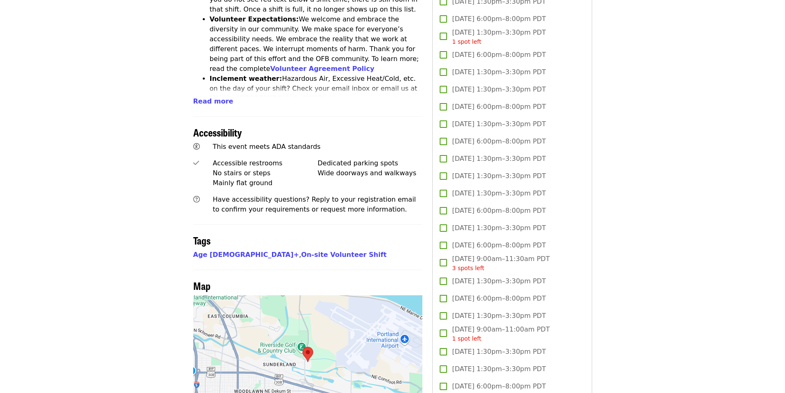
scroll to position [577, 0]
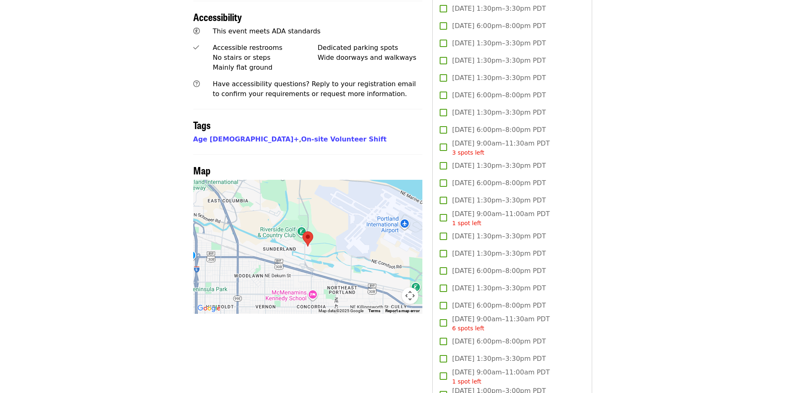
click at [545, 162] on span "[DATE] 1:30pm–3:30pm PDT" at bounding box center [498, 166] width 93 height 10
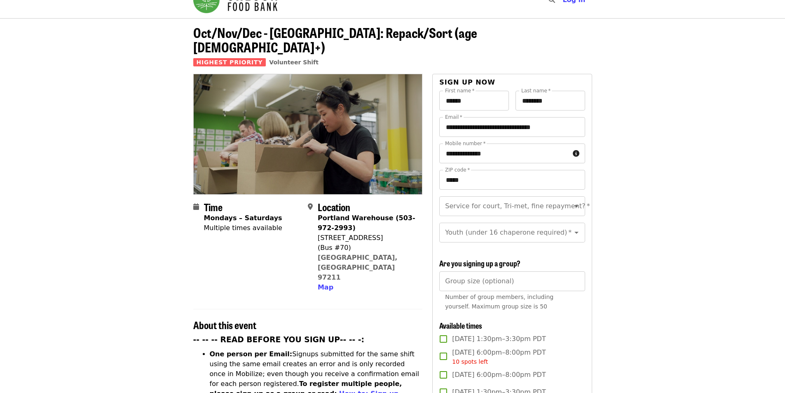
scroll to position [0, 0]
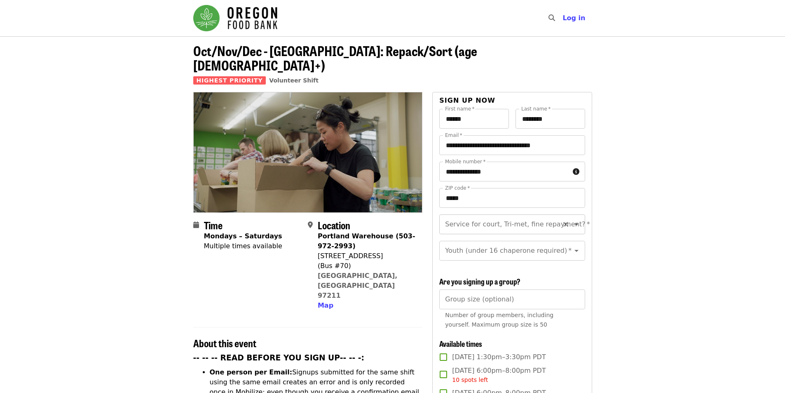
click at [513, 214] on div "Service for court, Tri-met, fine repayment?   * Service for court, Tri-met, fin…" at bounding box center [511, 224] width 145 height 20
click at [488, 234] on li "No" at bounding box center [508, 231] width 139 height 15
type input "**"
click at [488, 243] on input "Youth (under 16 chaperone required)   *" at bounding box center [502, 251] width 112 height 16
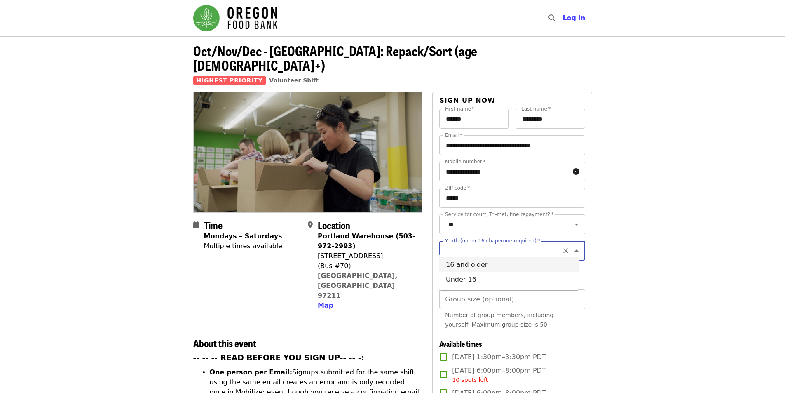
click at [483, 266] on li "16 and older" at bounding box center [508, 264] width 139 height 15
type input "**********"
click at [489, 299] on input "Group size (optional)" at bounding box center [511, 299] width 145 height 20
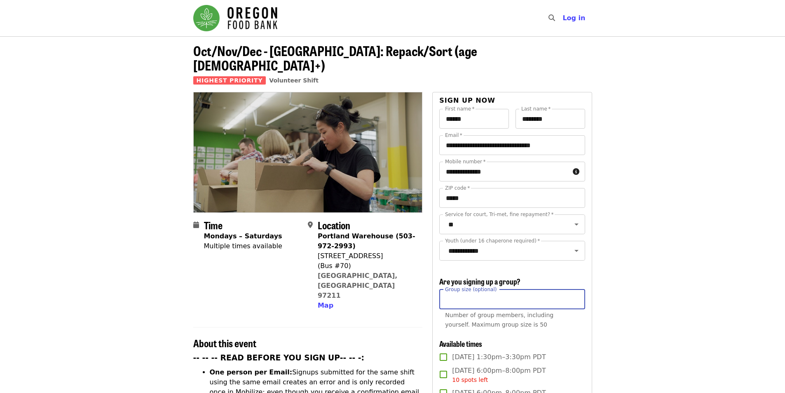
type input "**"
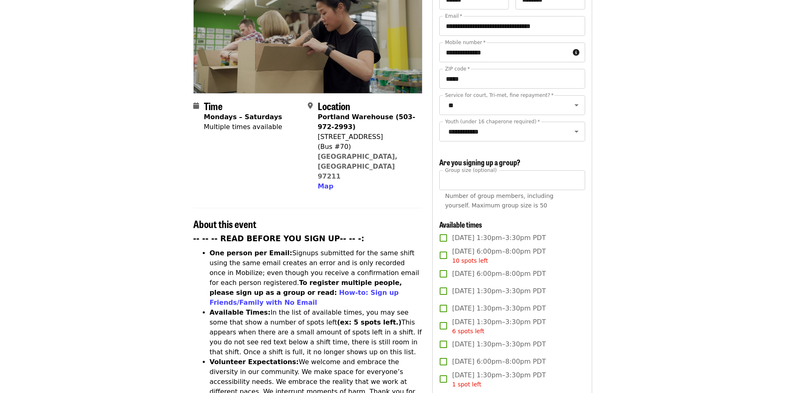
scroll to position [41, 0]
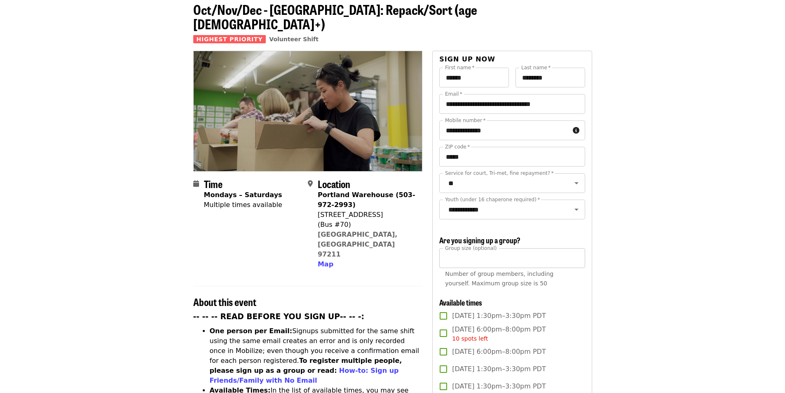
click at [531, 257] on input "**" at bounding box center [511, 258] width 145 height 20
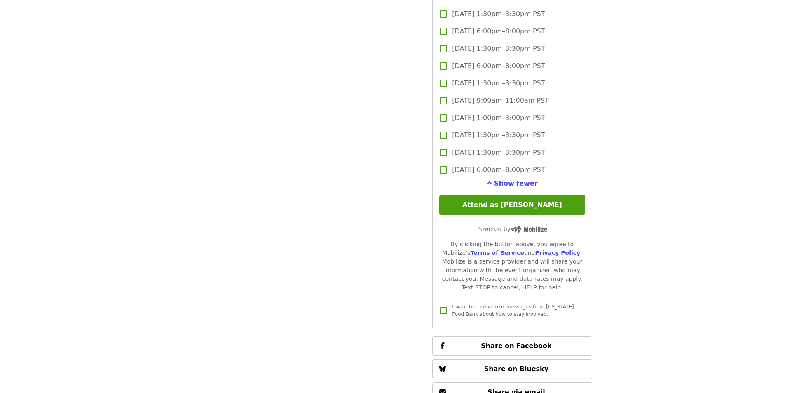
scroll to position [1977, 0]
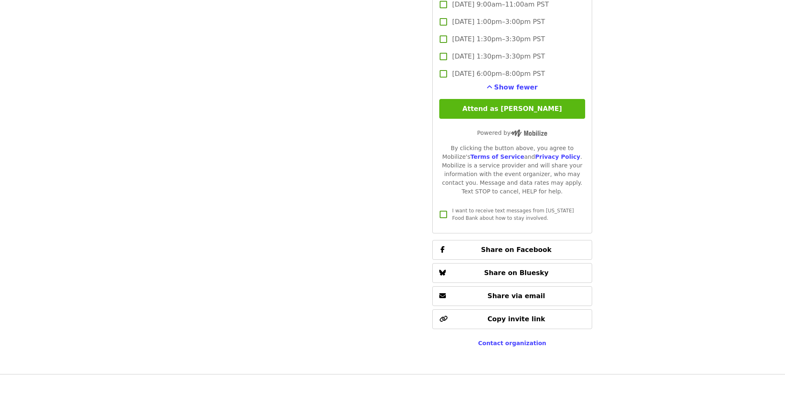
click at [547, 99] on button "Attend as [PERSON_NAME]" at bounding box center [511, 109] width 145 height 20
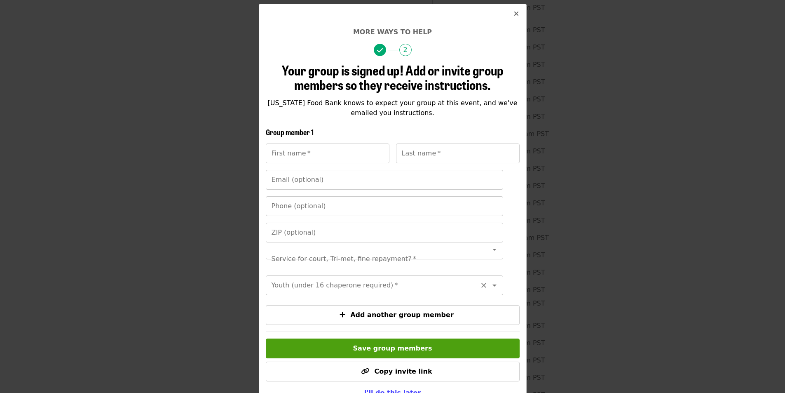
scroll to position [99, 0]
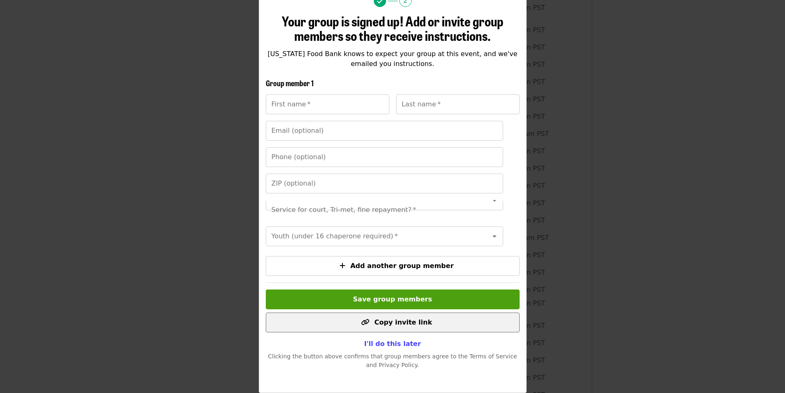
click at [394, 325] on span "Copy invite link" at bounding box center [403, 322] width 58 height 8
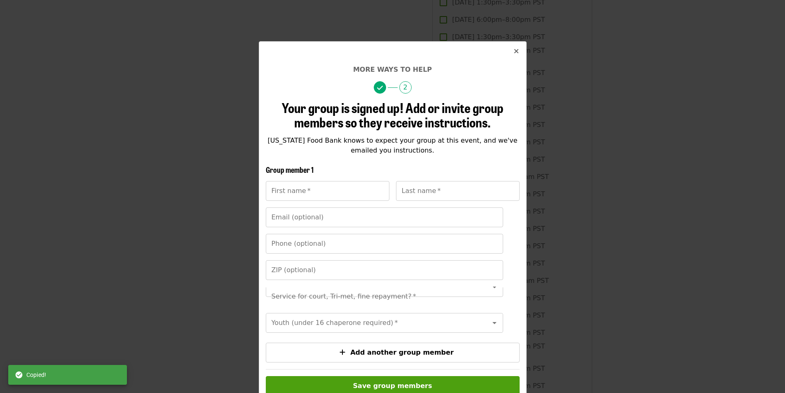
scroll to position [1435, 0]
click at [514, 50] on icon "times icon" at bounding box center [516, 51] width 5 height 8
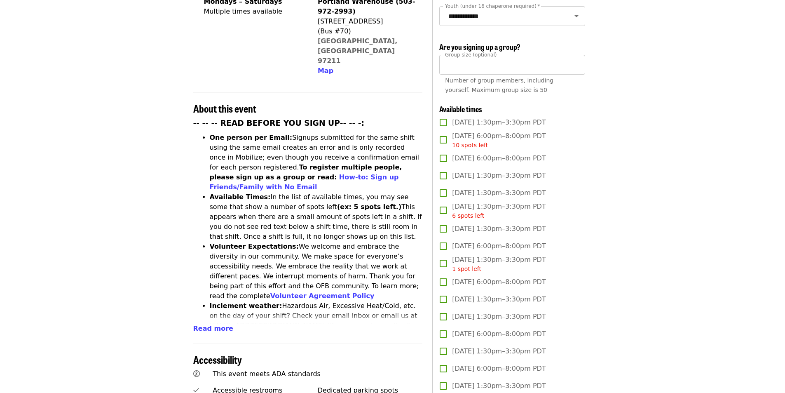
scroll to position [0, 0]
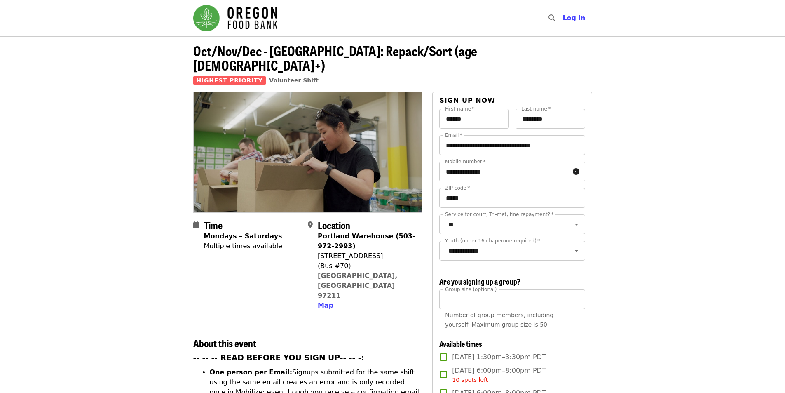
drag, startPoint x: 587, startPoint y: 102, endPoint x: 592, endPoint y: 19, distance: 83.0
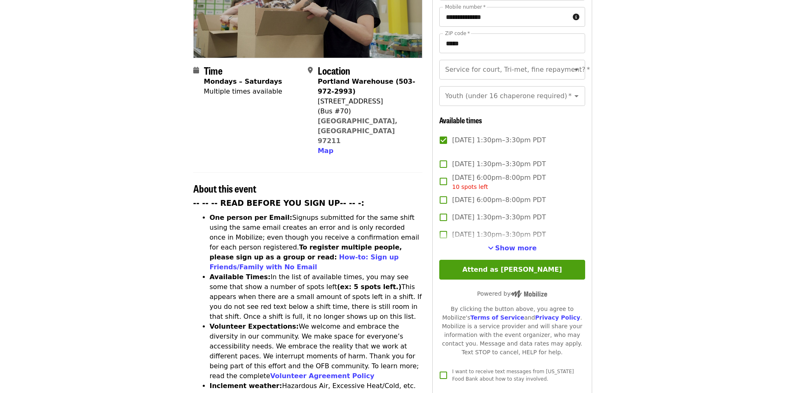
scroll to position [206, 0]
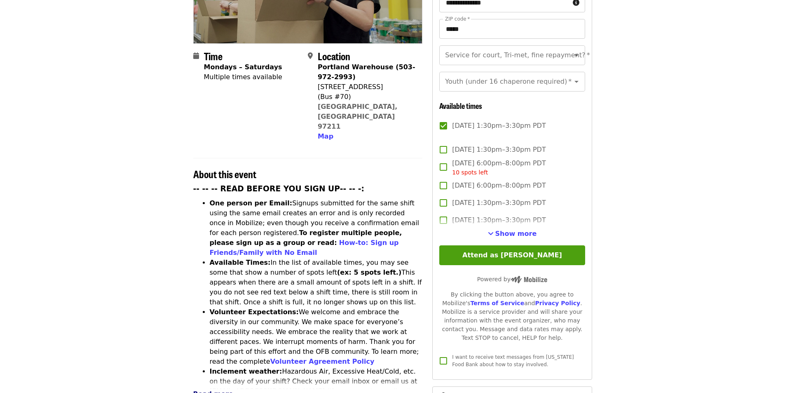
click at [213, 390] on span "Read more" at bounding box center [213, 394] width 40 height 8
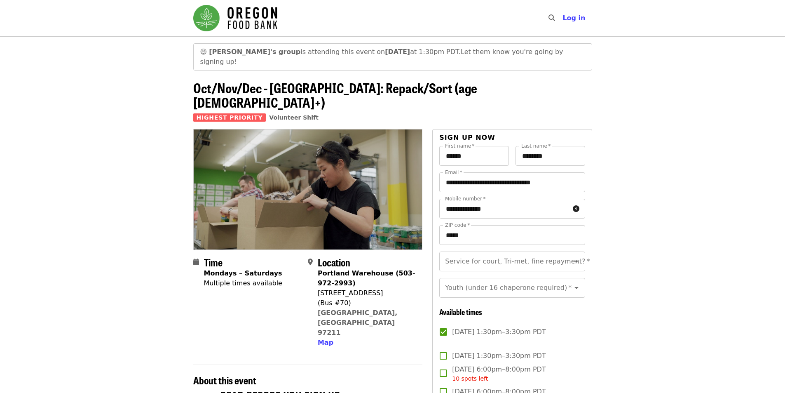
scroll to position [9, 0]
click at [217, 55] on strong "[PERSON_NAME]'s group" at bounding box center [254, 52] width 91 height 8
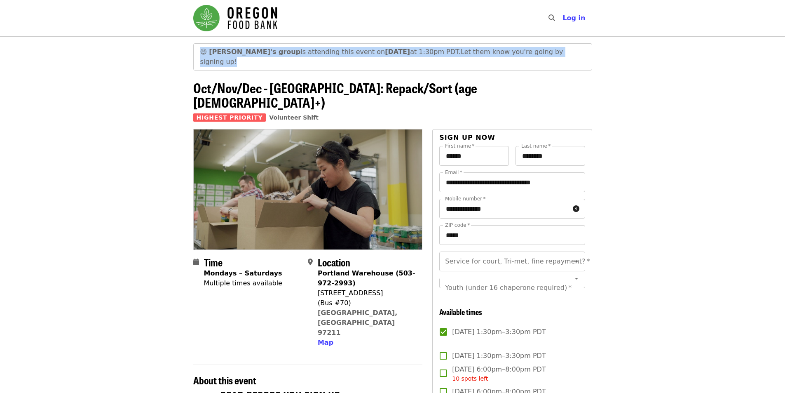
click at [217, 55] on strong "[PERSON_NAME]'s group" at bounding box center [254, 52] width 91 height 8
drag, startPoint x: 580, startPoint y: 21, endPoint x: 571, endPoint y: 15, distance: 10.6
drag, startPoint x: 571, startPoint y: 16, endPoint x: 562, endPoint y: 20, distance: 9.6
drag, startPoint x: 562, startPoint y: 20, endPoint x: 547, endPoint y: 44, distance: 27.9
click at [533, 52] on span "Let them know you're going by signing up!" at bounding box center [381, 57] width 363 height 18
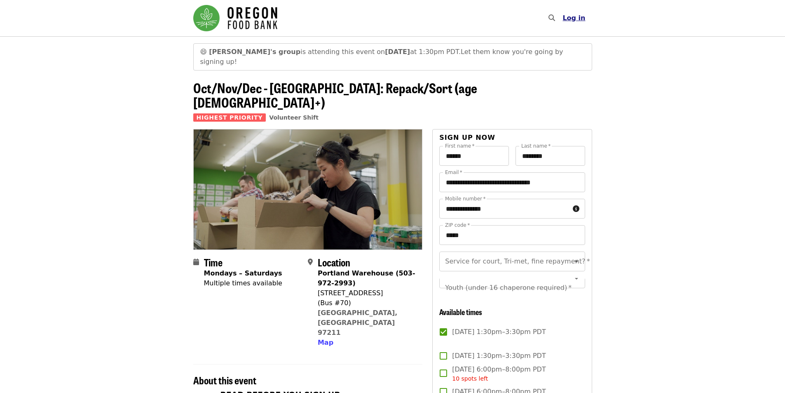
click at [578, 21] on span "Log in" at bounding box center [573, 18] width 23 height 8
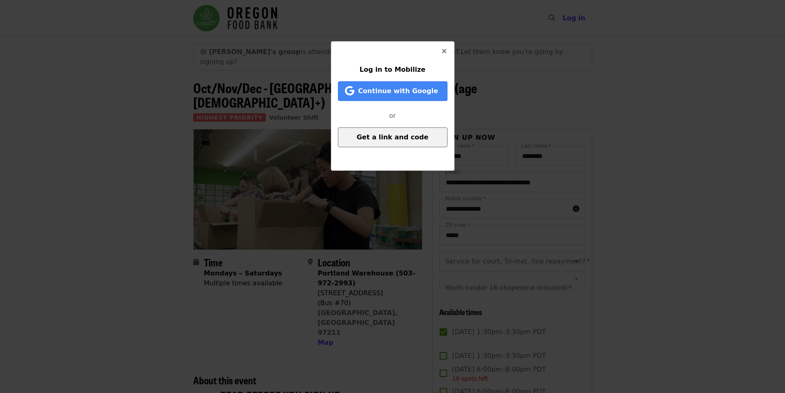
click at [424, 139] on button "Get a link and code" at bounding box center [393, 137] width 110 height 20
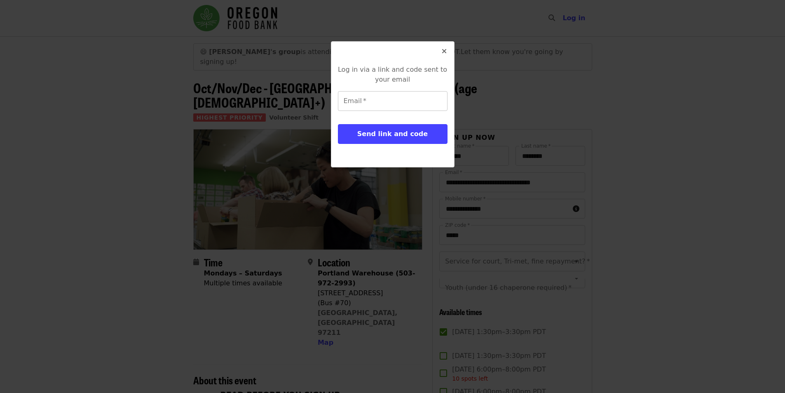
click at [389, 95] on input "Email   *" at bounding box center [393, 101] width 110 height 20
type input "**********"
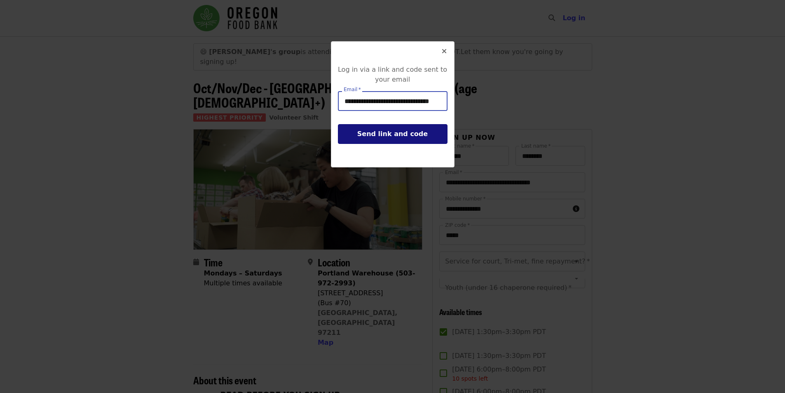
click at [425, 136] on button "Send link and code" at bounding box center [393, 134] width 110 height 20
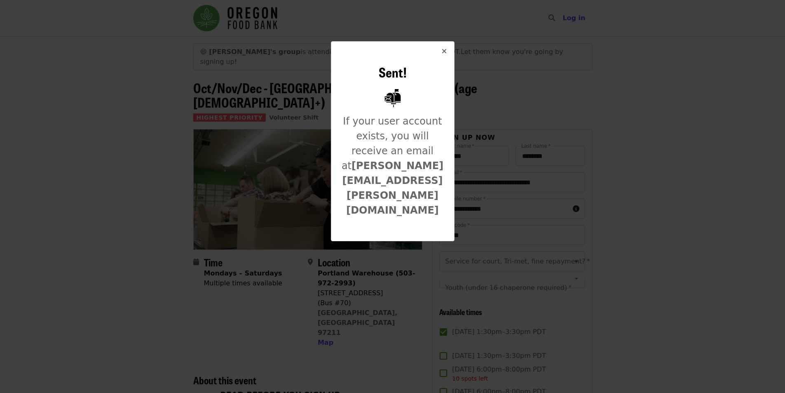
click at [445, 50] on icon "times icon" at bounding box center [444, 51] width 5 height 8
